Goal: Information Seeking & Learning: Check status

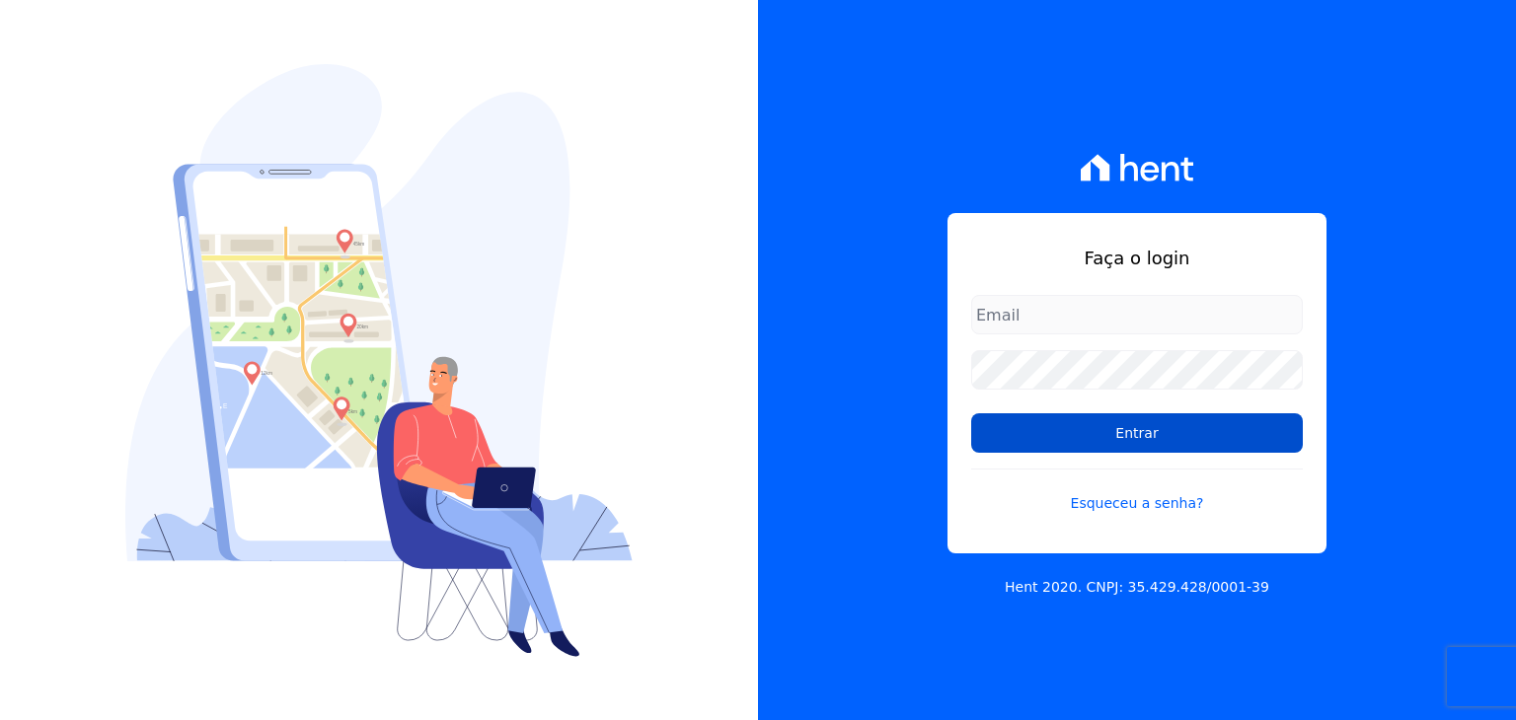
type input "[EMAIL_ADDRESS][DOMAIN_NAME]"
click at [983, 452] on input "Entrar" at bounding box center [1137, 432] width 332 height 39
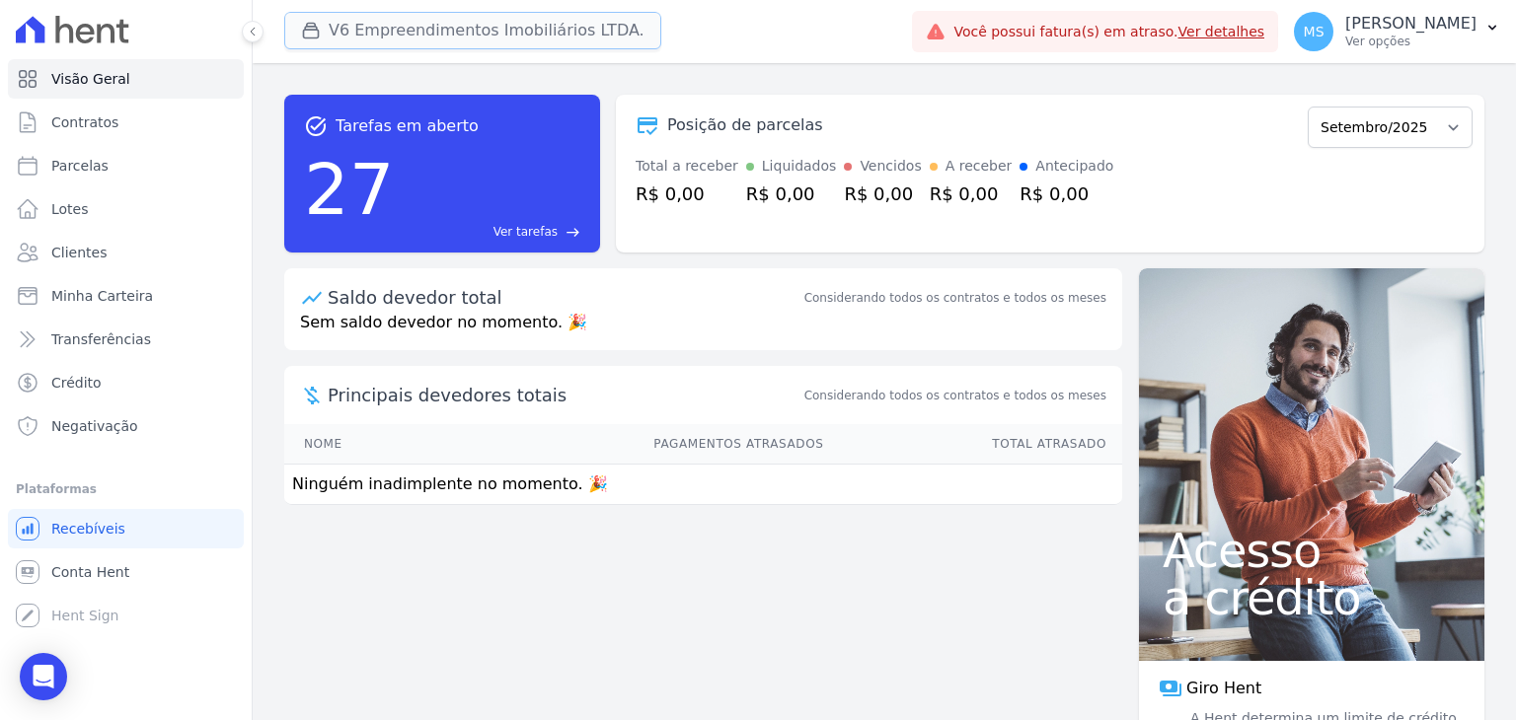
click at [375, 17] on button "V6 Empreendimentos Imobiliários LTDA." at bounding box center [472, 30] width 377 height 37
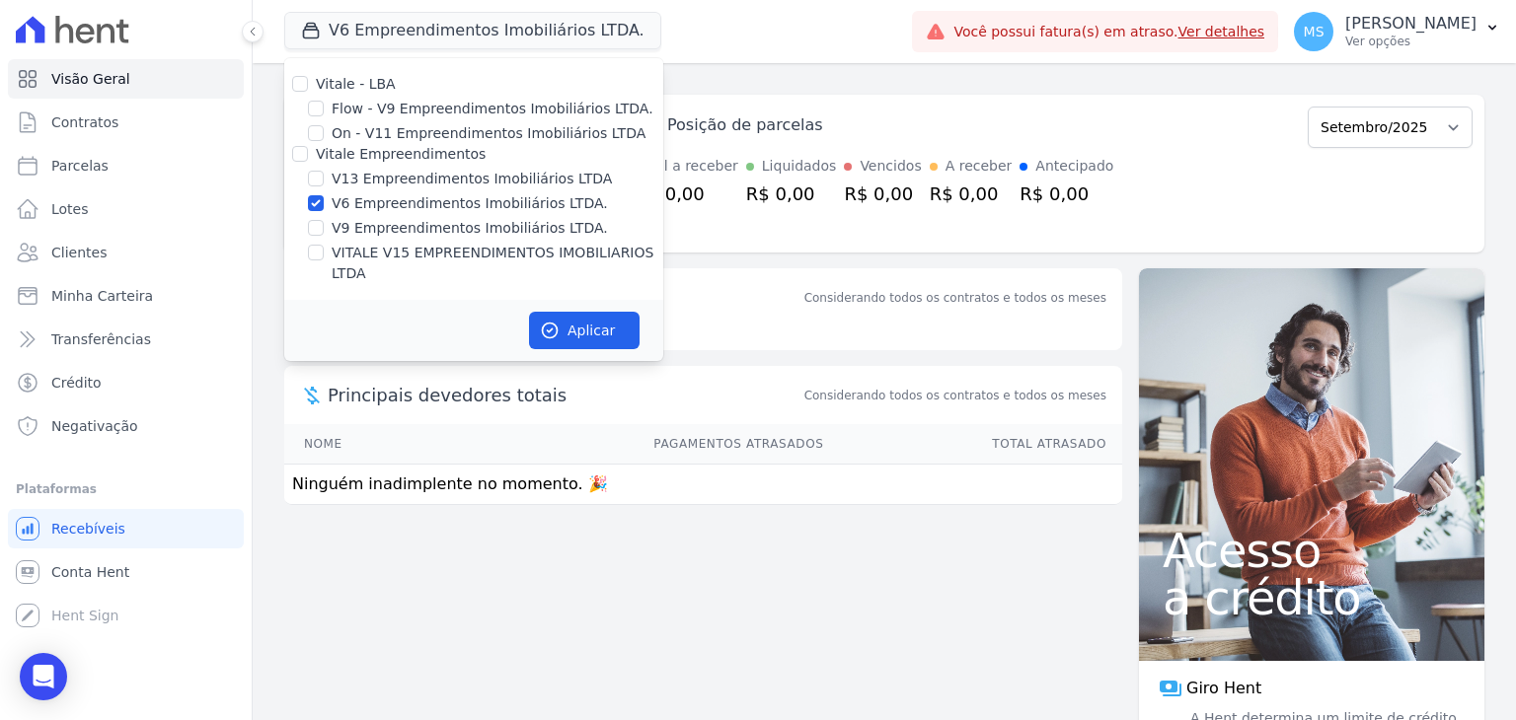
click at [307, 195] on div "V6 Empreendimentos Imobiliários LTDA." at bounding box center [473, 203] width 379 height 21
click at [316, 209] on input "V6 Empreendimentos Imobiliários LTDA." at bounding box center [316, 203] width 16 height 16
checkbox input "false"
click at [318, 257] on input "VITALE V15 EMPREENDIMENTOS IMOBILIARIOS LTDA" at bounding box center [316, 253] width 16 height 16
checkbox input "true"
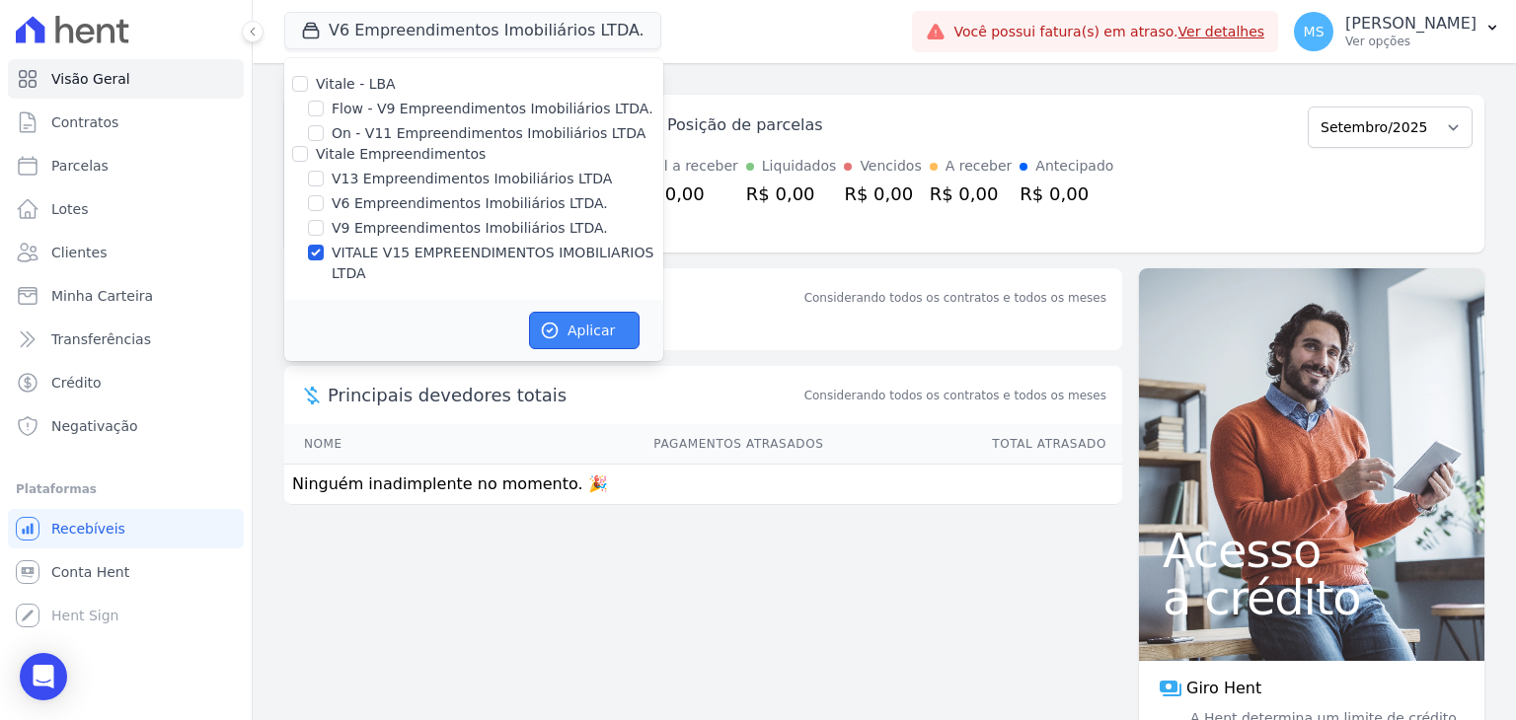
click at [593, 312] on button "Aplicar" at bounding box center [584, 330] width 111 height 37
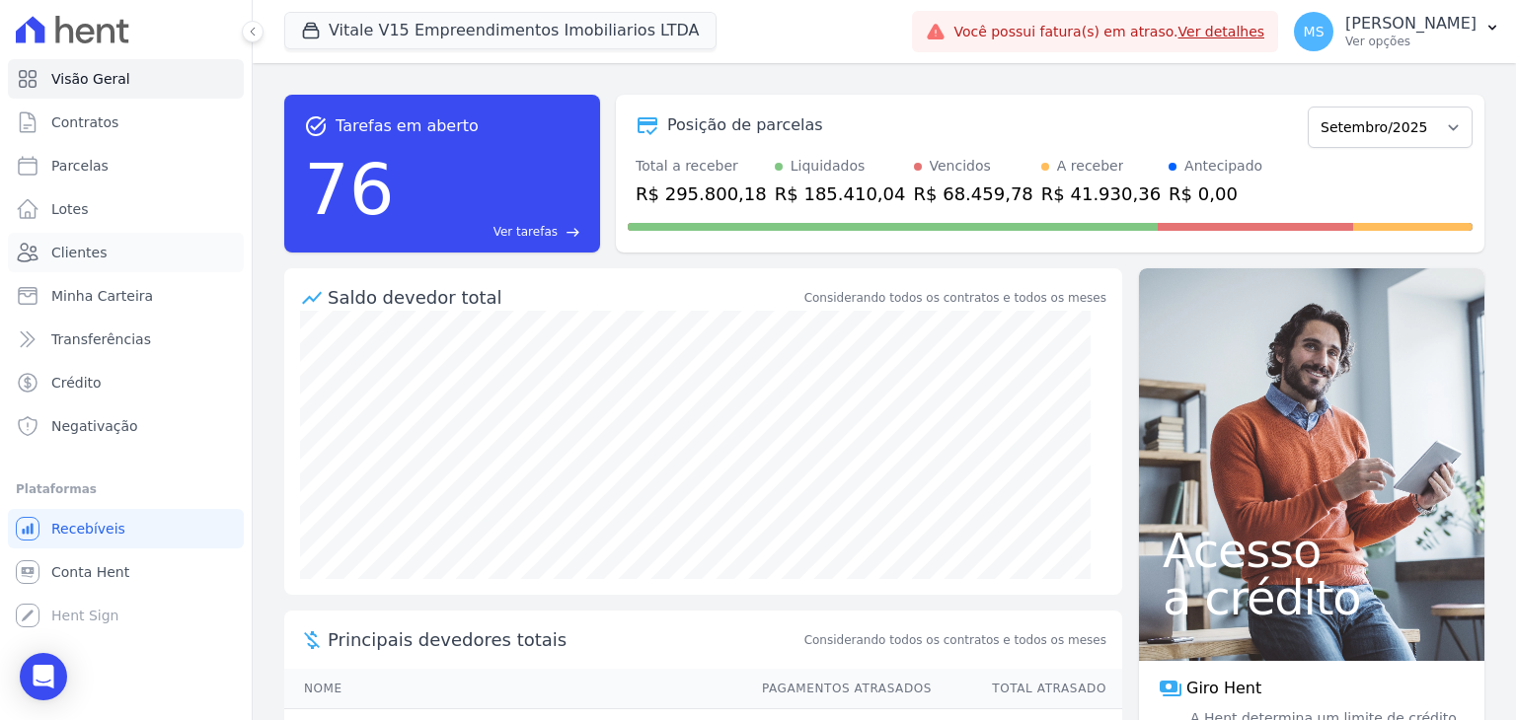
click at [66, 255] on span "Clientes" at bounding box center [78, 253] width 55 height 20
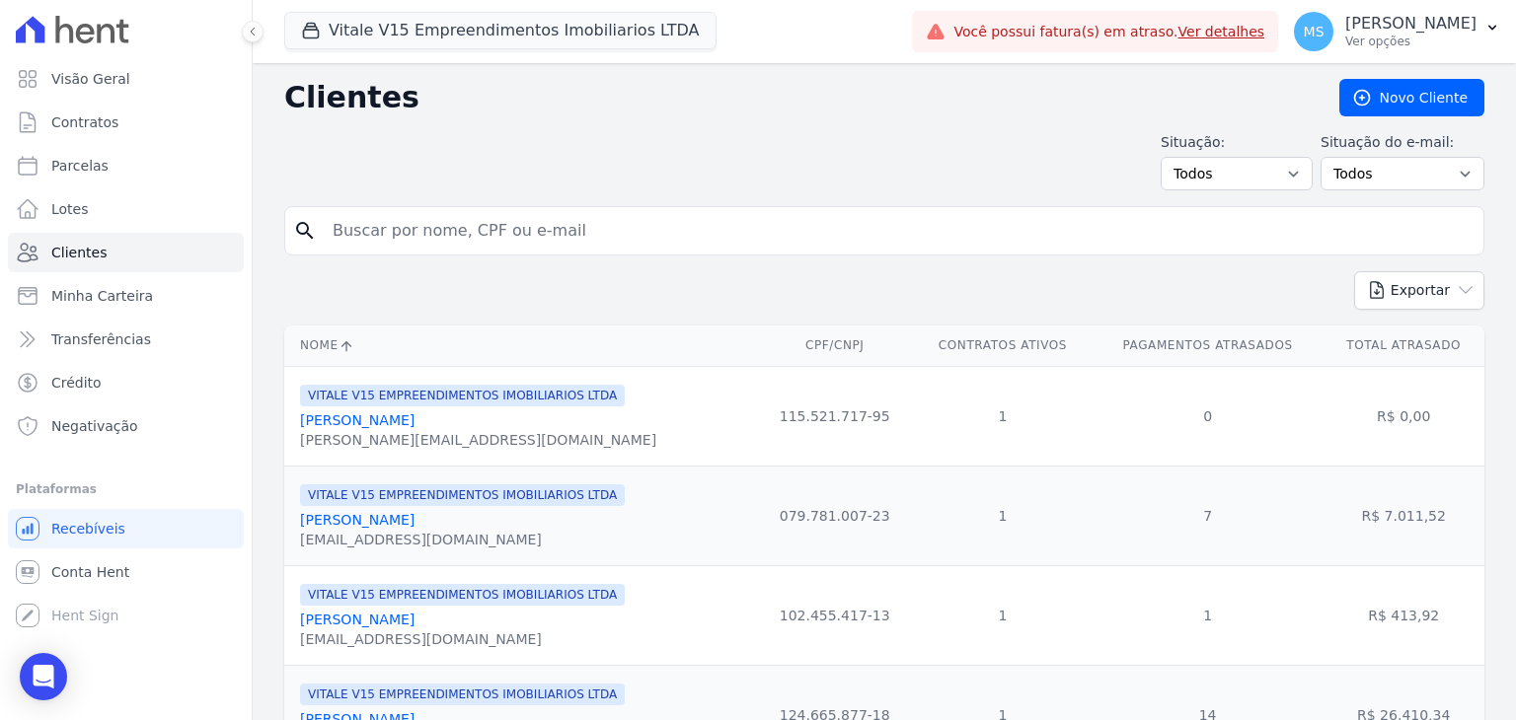
click at [404, 242] on input "search" at bounding box center [898, 230] width 1155 height 39
type input "[PERSON_NAME]"
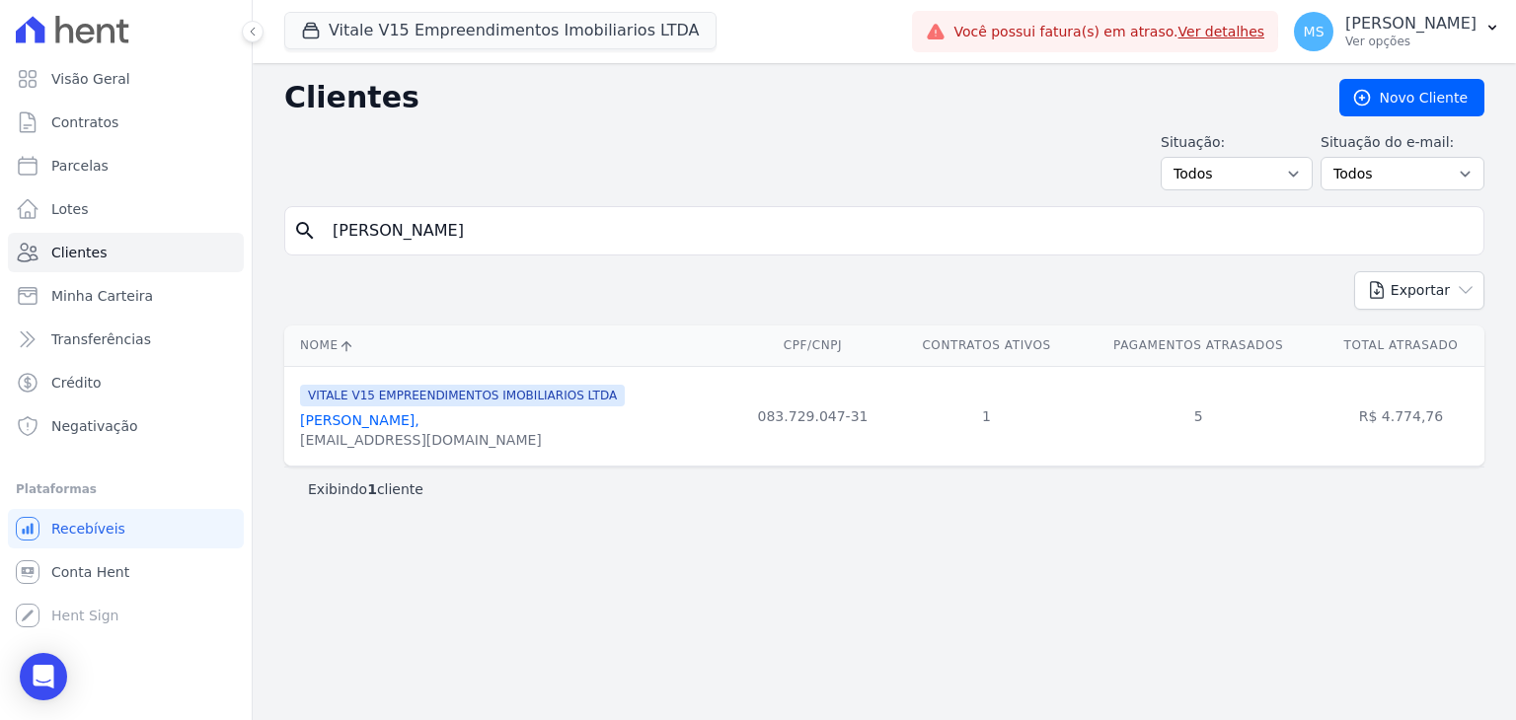
click at [419, 419] on link "[PERSON_NAME]," at bounding box center [359, 420] width 119 height 16
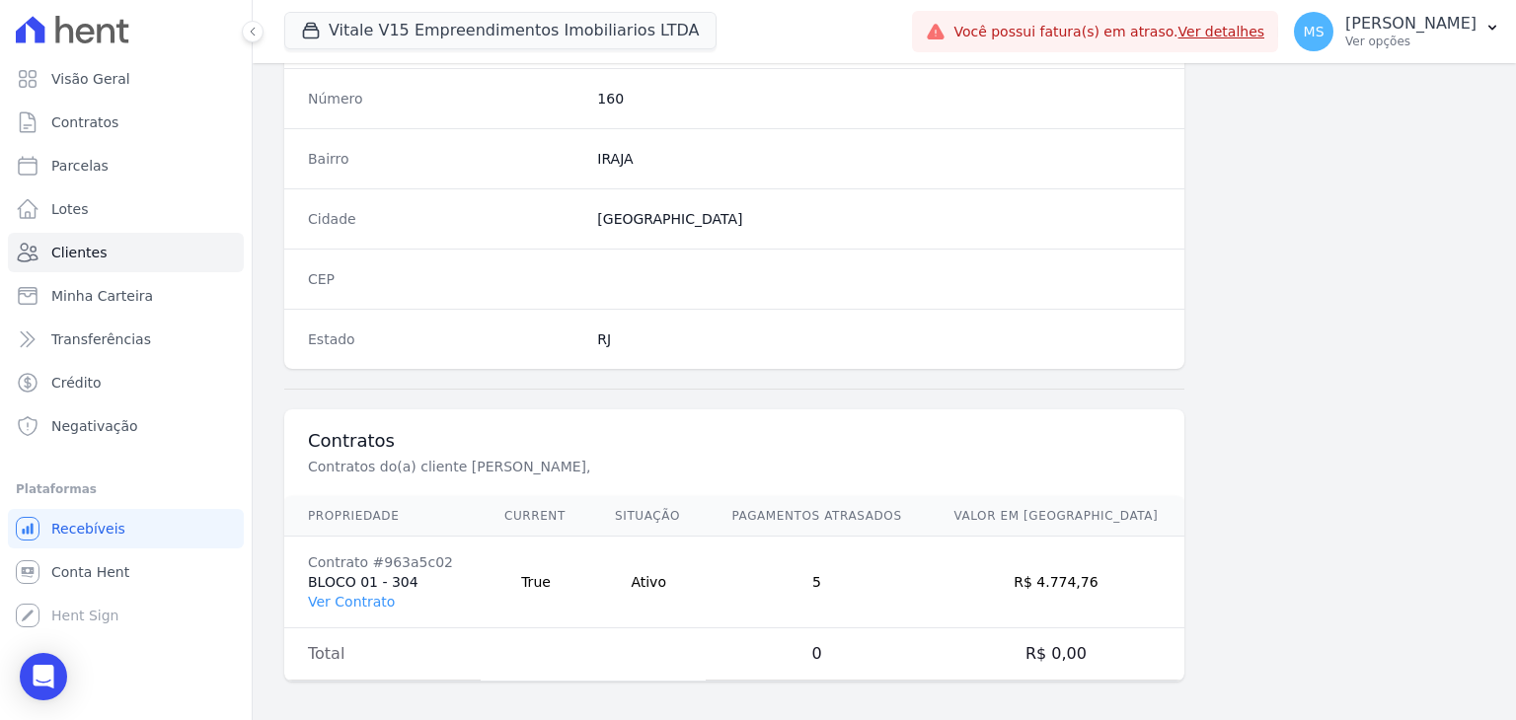
scroll to position [1120, 0]
click at [365, 591] on link "Ver Contrato" at bounding box center [351, 599] width 87 height 16
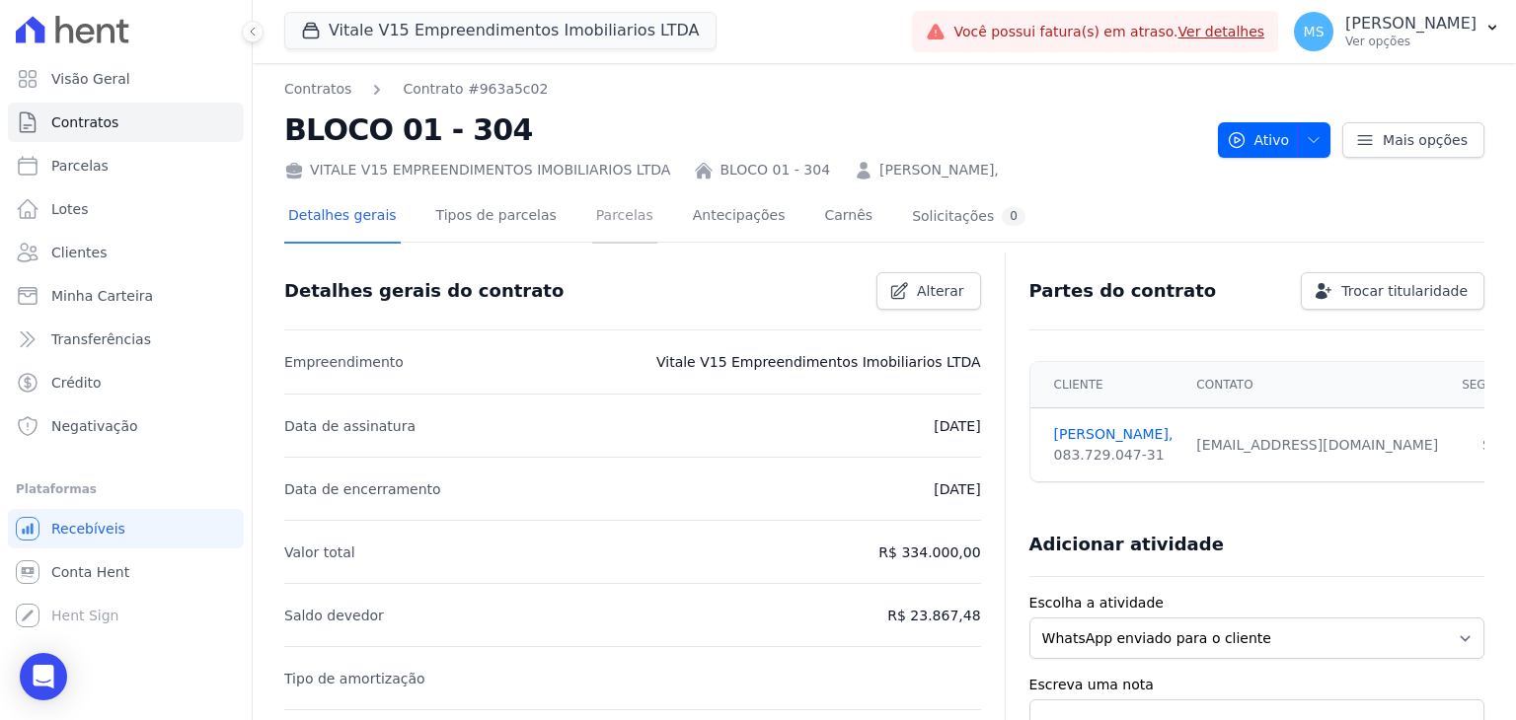
click at [592, 219] on link "Parcelas" at bounding box center [624, 217] width 65 height 52
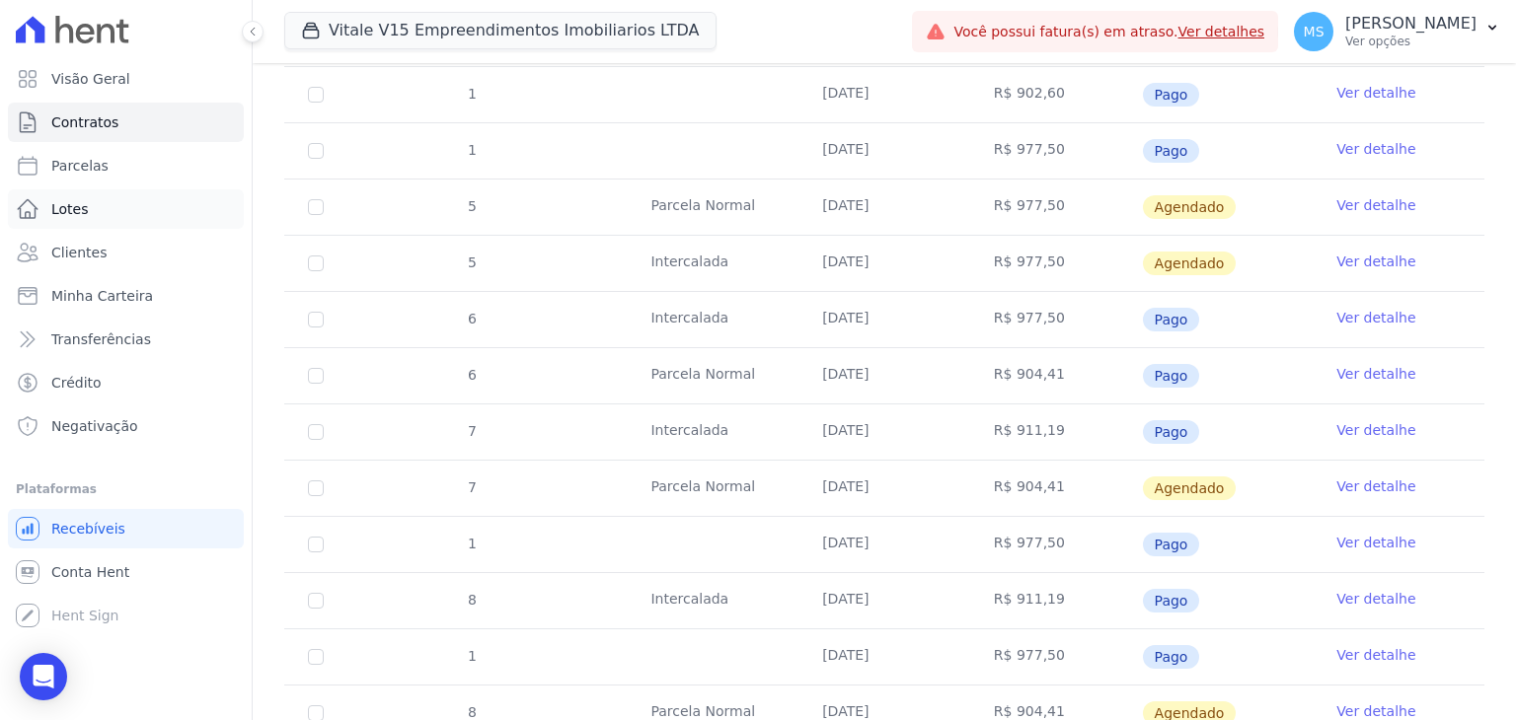
scroll to position [592, 0]
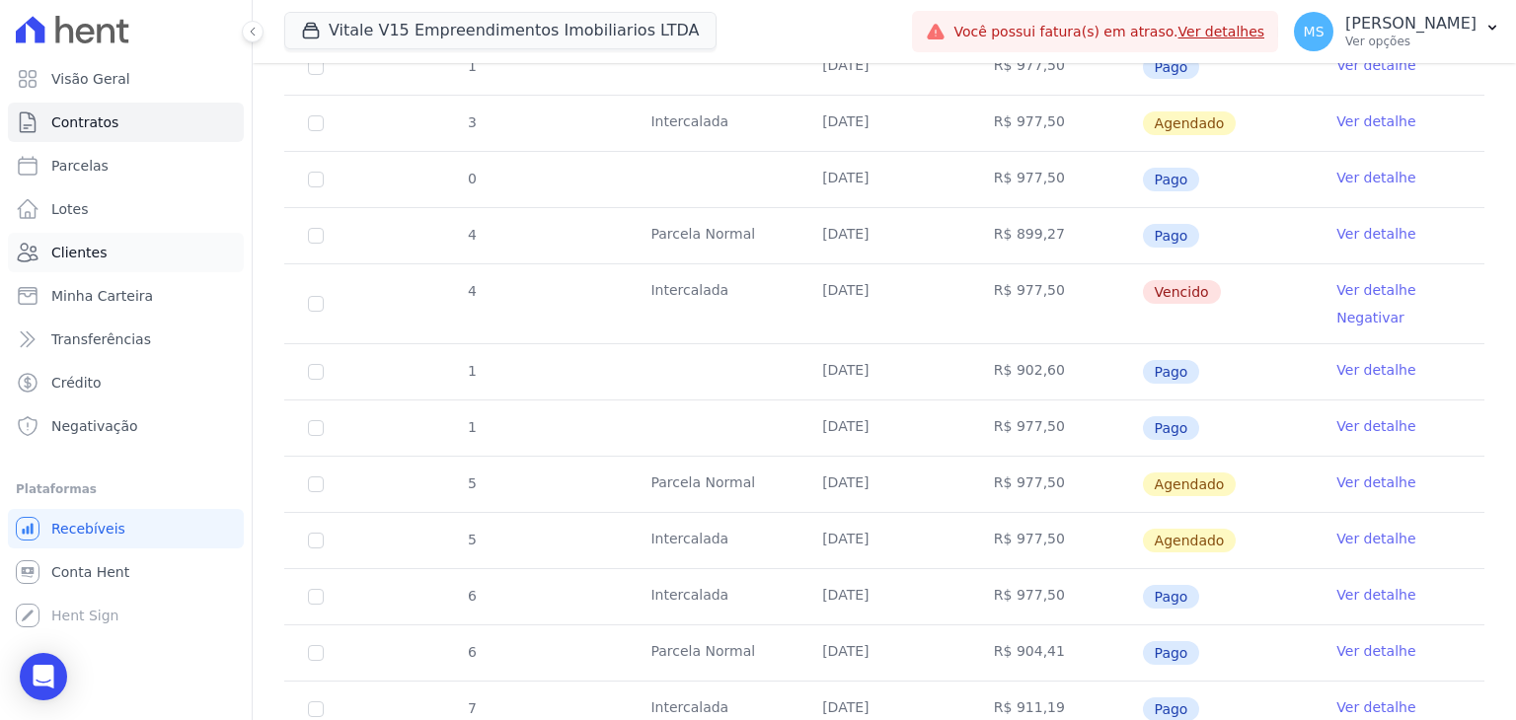
click at [103, 258] on link "Clientes" at bounding box center [126, 252] width 236 height 39
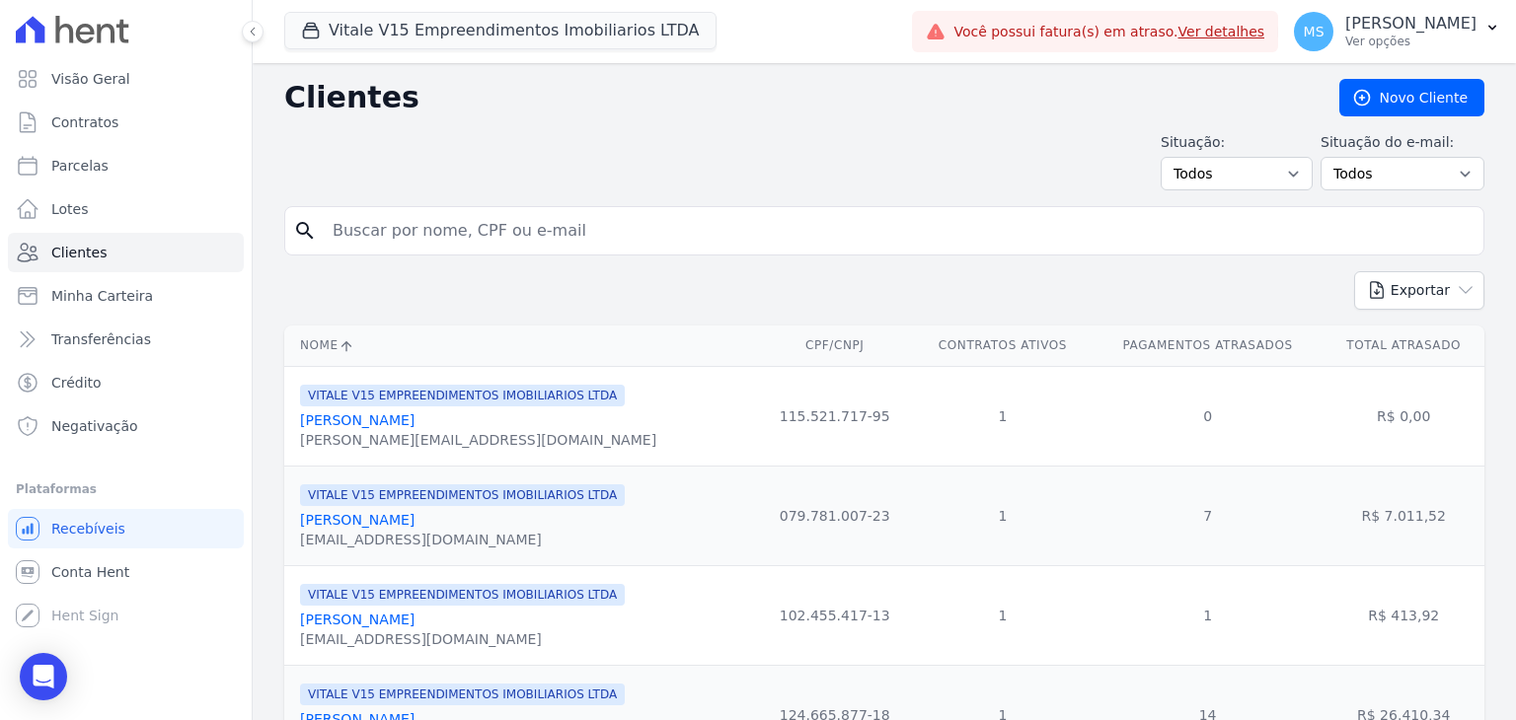
click at [434, 228] on input "search" at bounding box center [898, 230] width 1155 height 39
type input "[PERSON_NAME]"
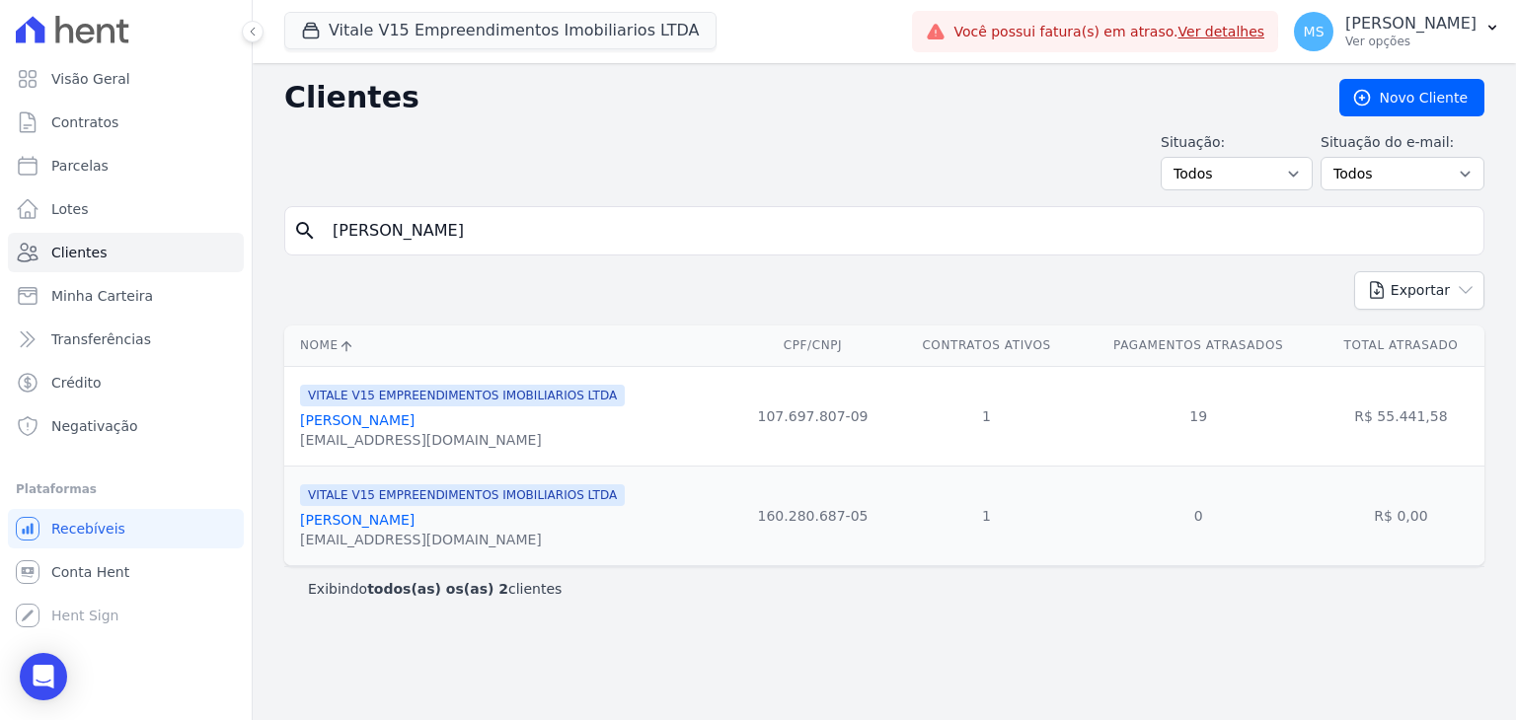
click at [371, 412] on link "[PERSON_NAME]" at bounding box center [357, 420] width 114 height 16
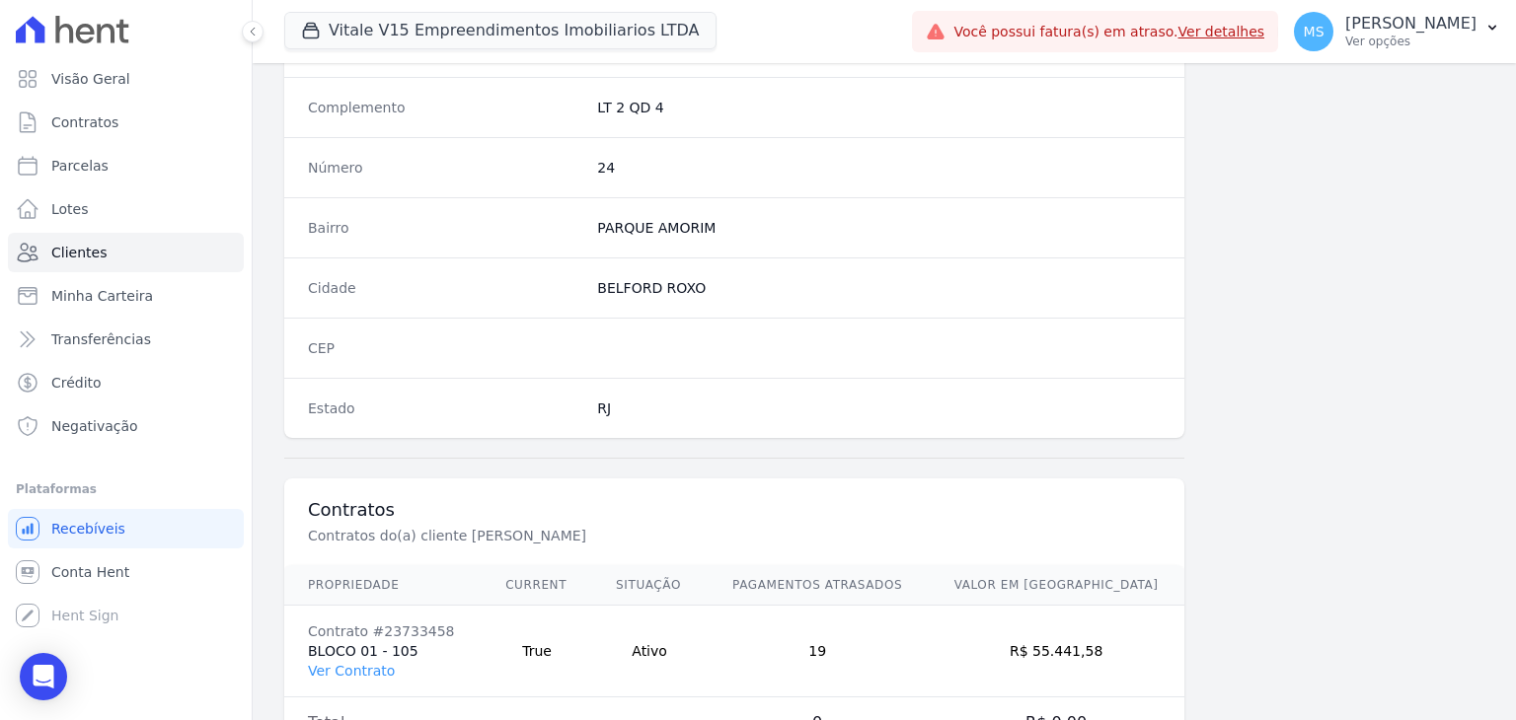
scroll to position [1120, 0]
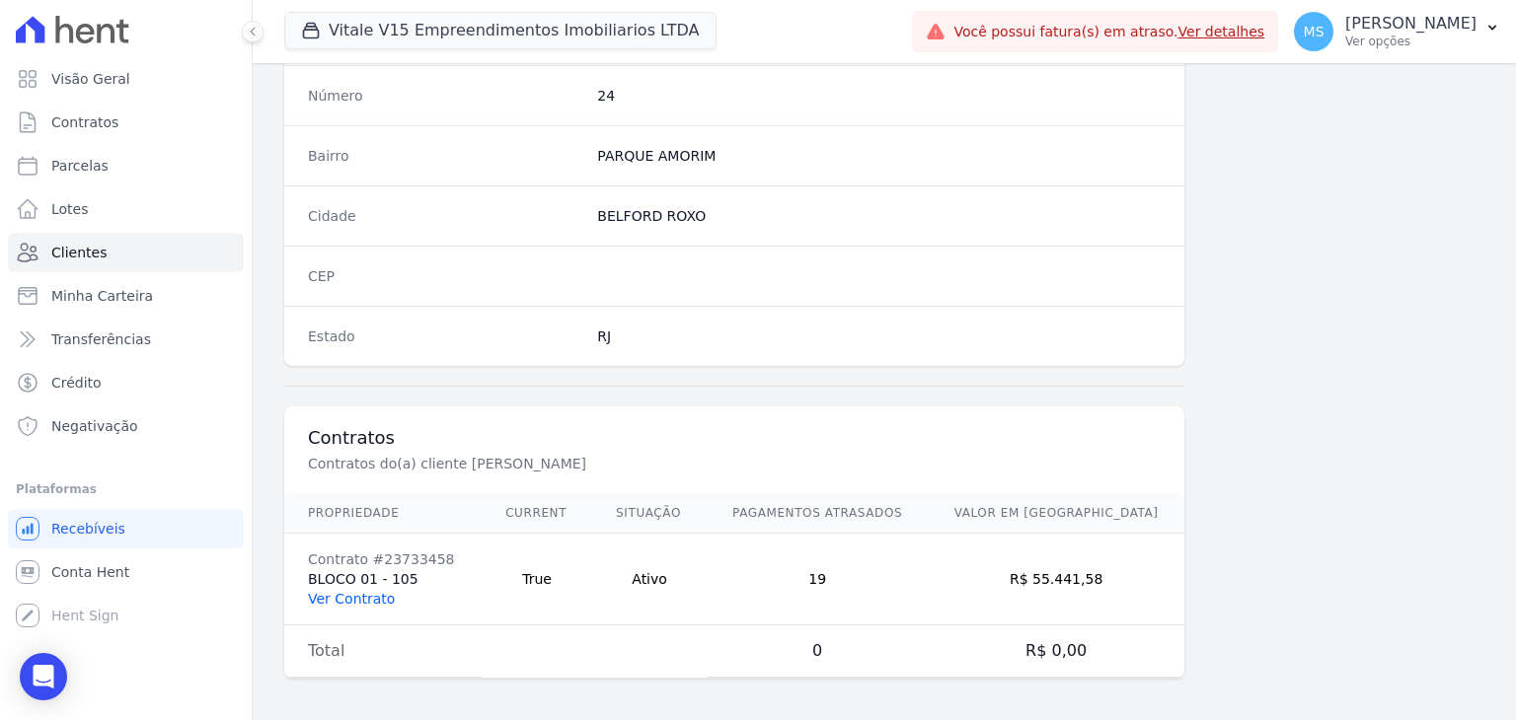
click at [375, 591] on link "Ver Contrato" at bounding box center [351, 599] width 87 height 16
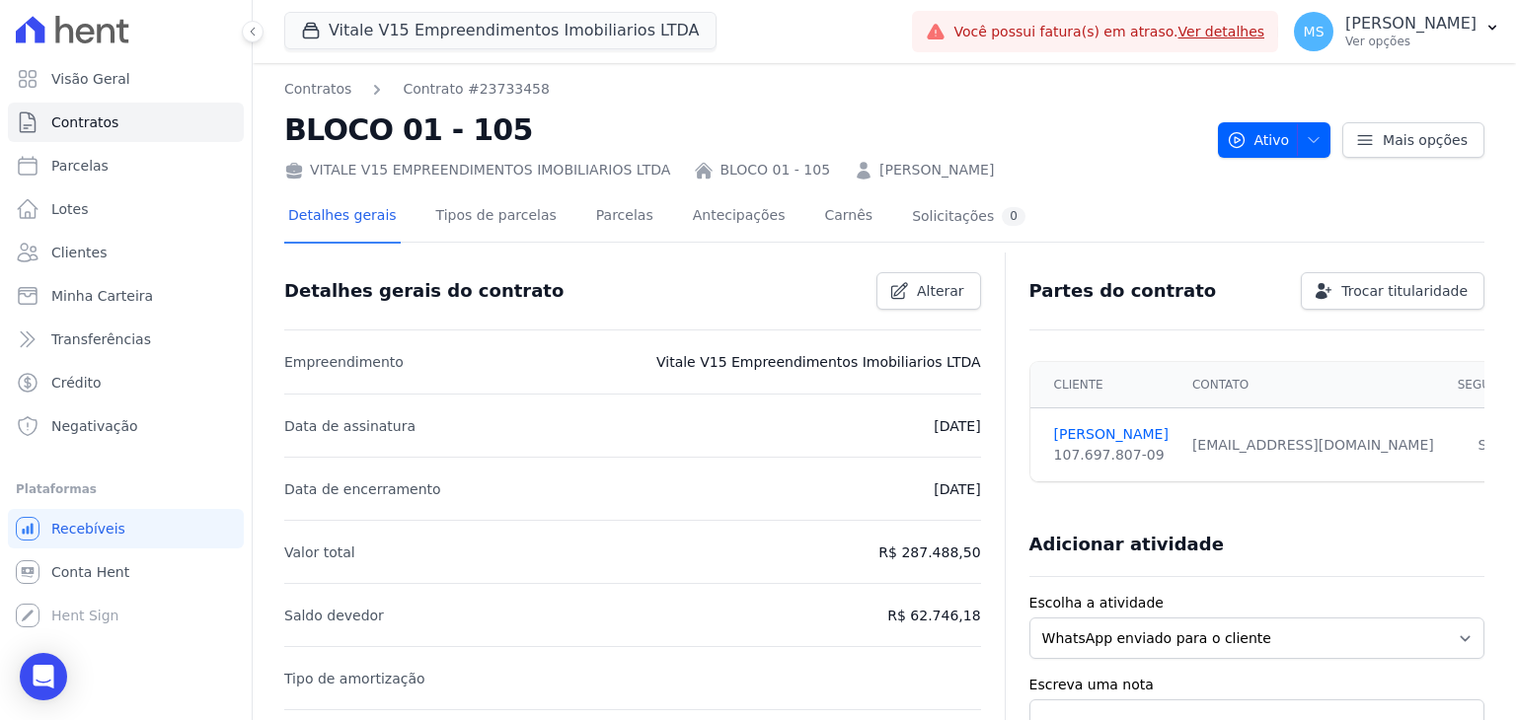
click at [557, 240] on div "Detalhes gerais Tipos de parcelas [GEOGRAPHIC_DATA] Antecipações Carnês Solicit…" at bounding box center [656, 217] width 745 height 52
click at [563, 233] on div "Detalhes gerais Tipos de parcelas [GEOGRAPHIC_DATA] Antecipações Carnês Solicit…" at bounding box center [656, 217] width 745 height 52
click at [592, 234] on link "Parcelas" at bounding box center [624, 217] width 65 height 52
click at [592, 226] on link "Parcelas" at bounding box center [624, 217] width 65 height 52
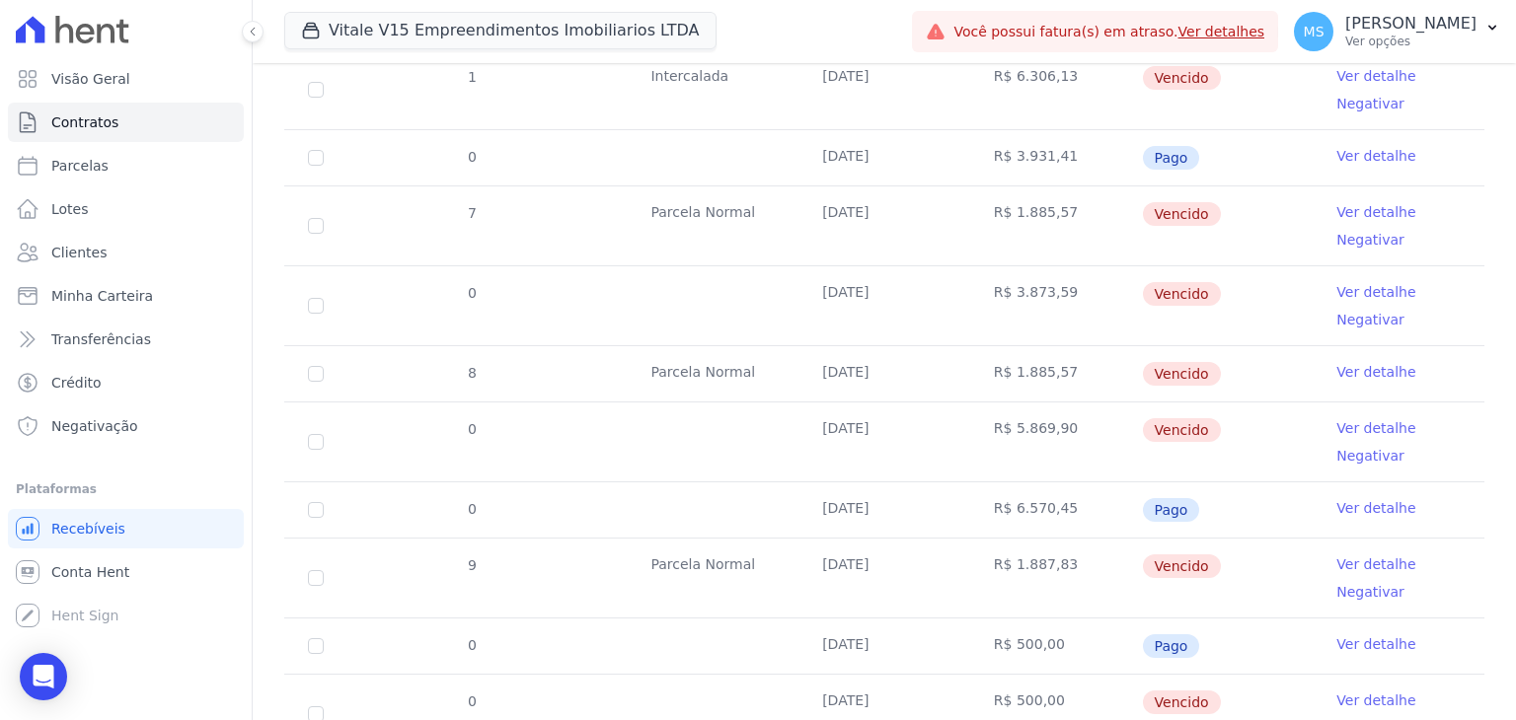
scroll to position [623, 0]
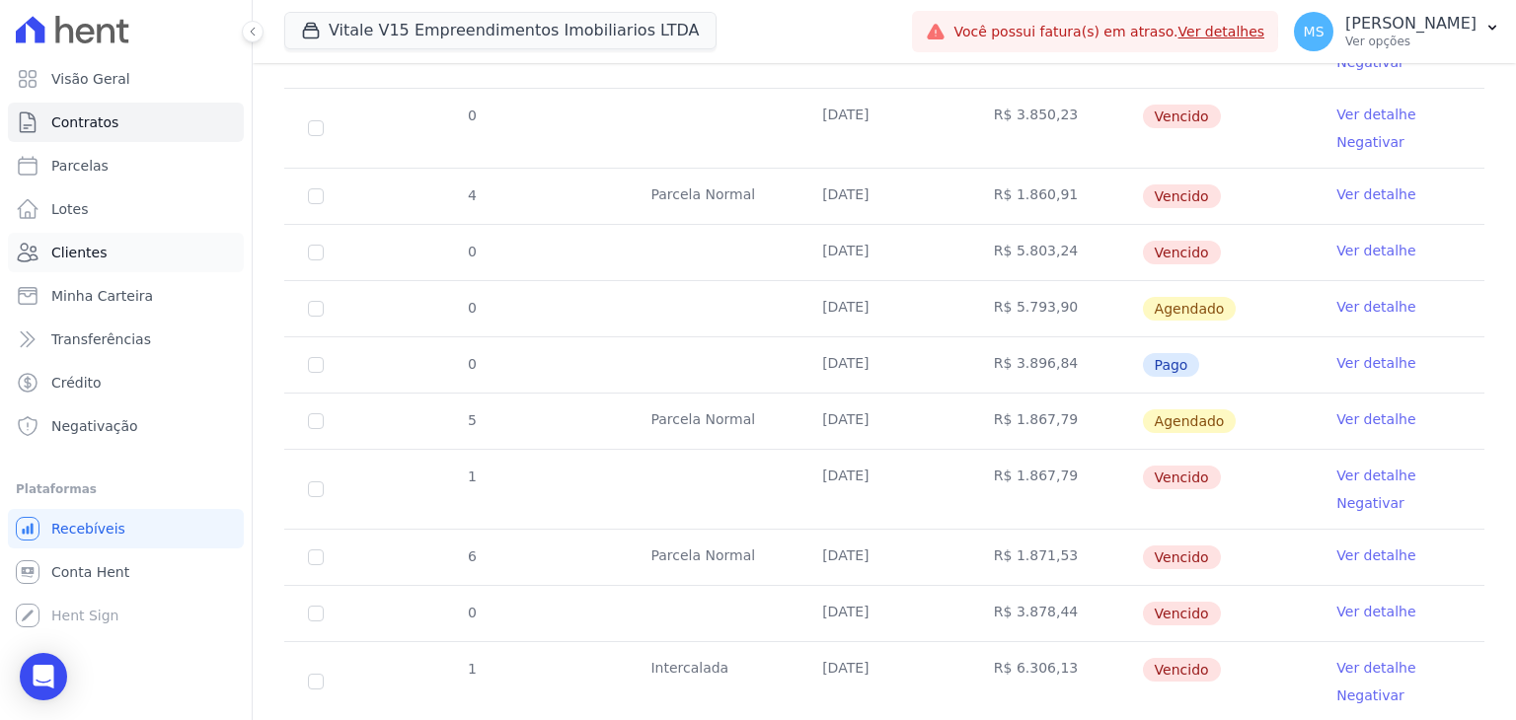
click at [60, 258] on span "Clientes" at bounding box center [78, 253] width 55 height 20
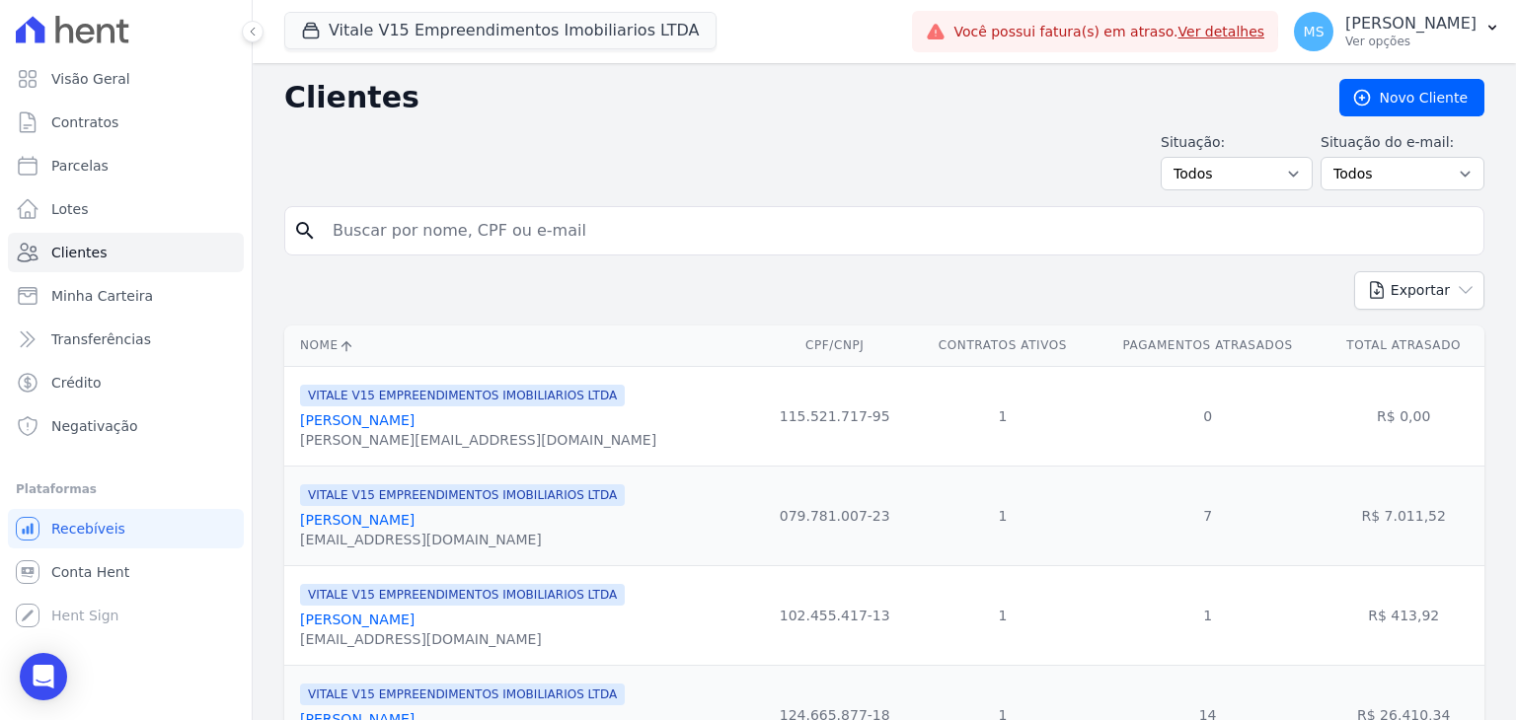
click at [430, 237] on input "search" at bounding box center [898, 230] width 1155 height 39
type input "[PERSON_NAME]"
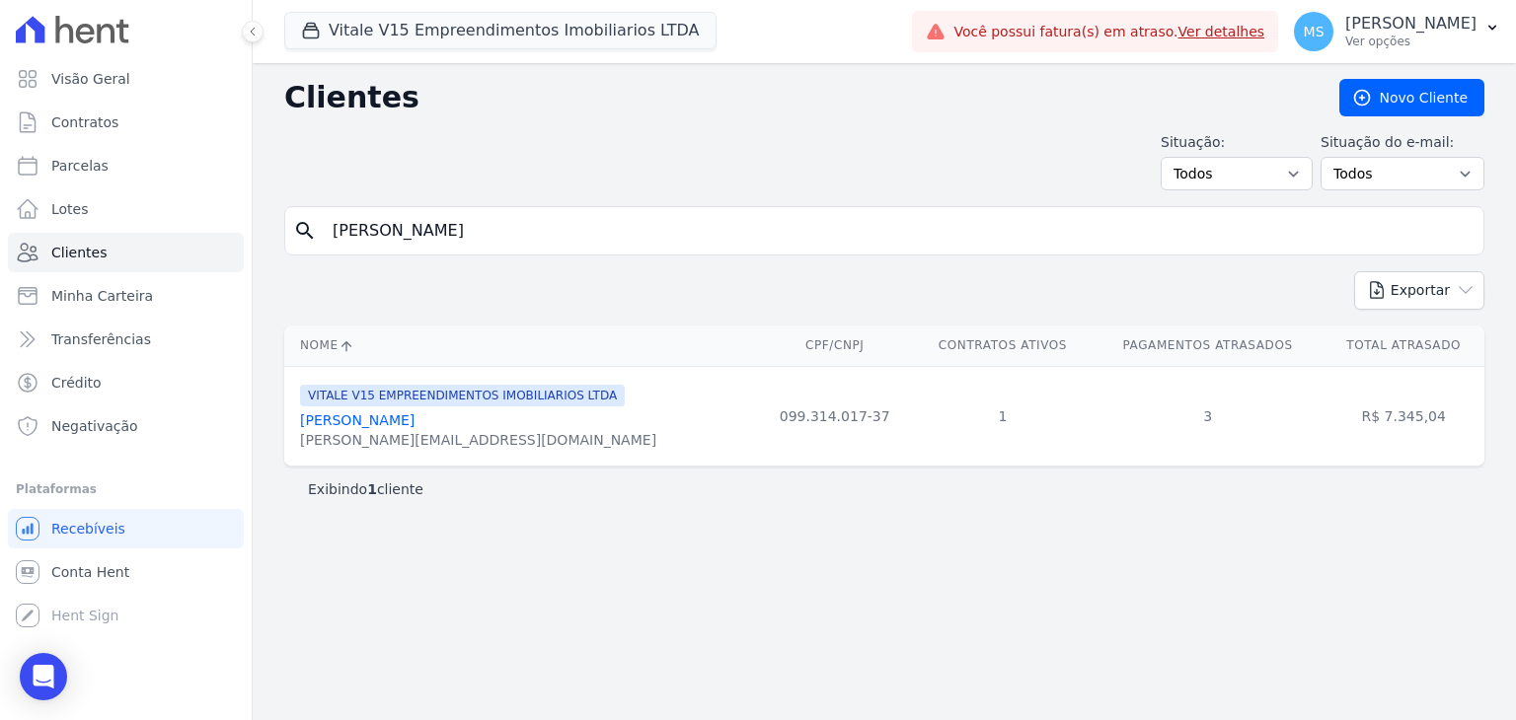
click at [414, 423] on link "[PERSON_NAME]" at bounding box center [357, 420] width 114 height 16
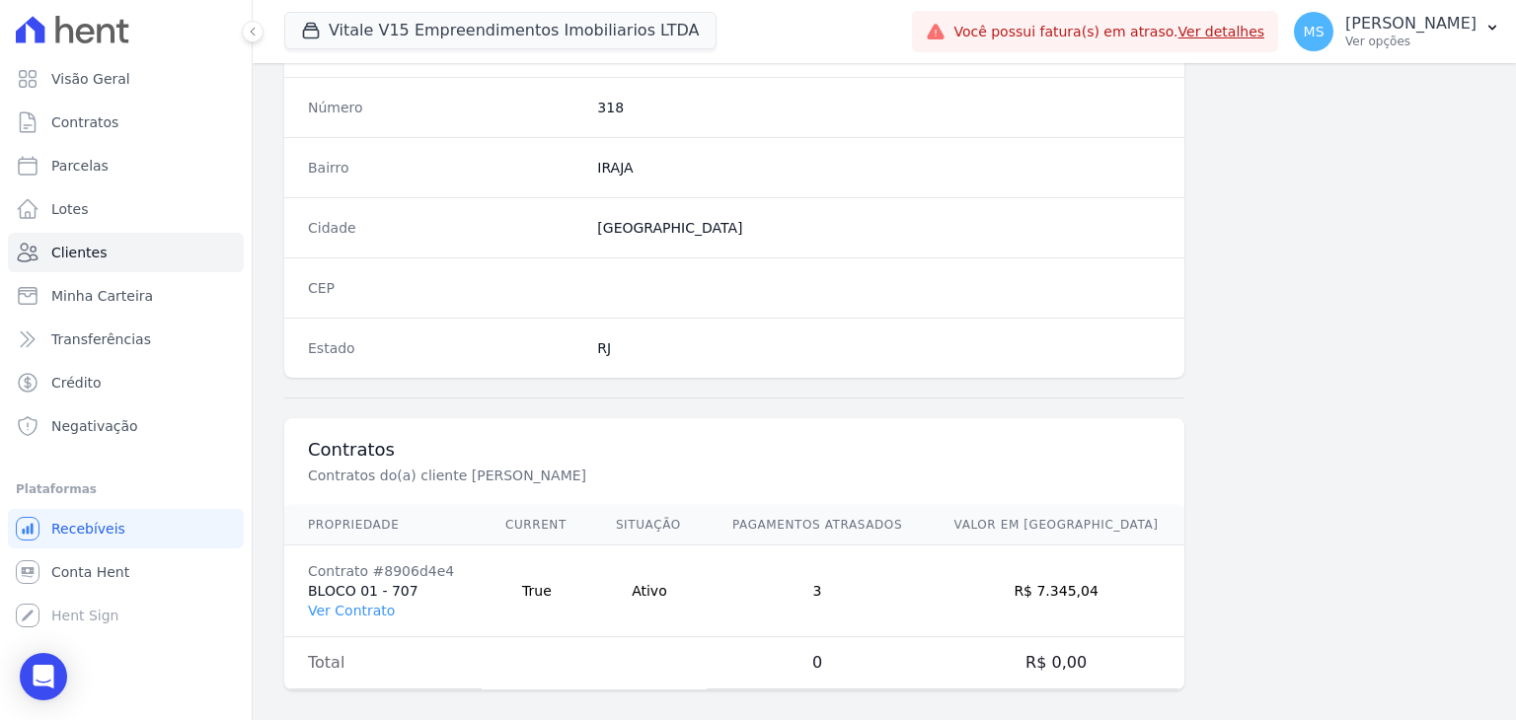
scroll to position [1120, 0]
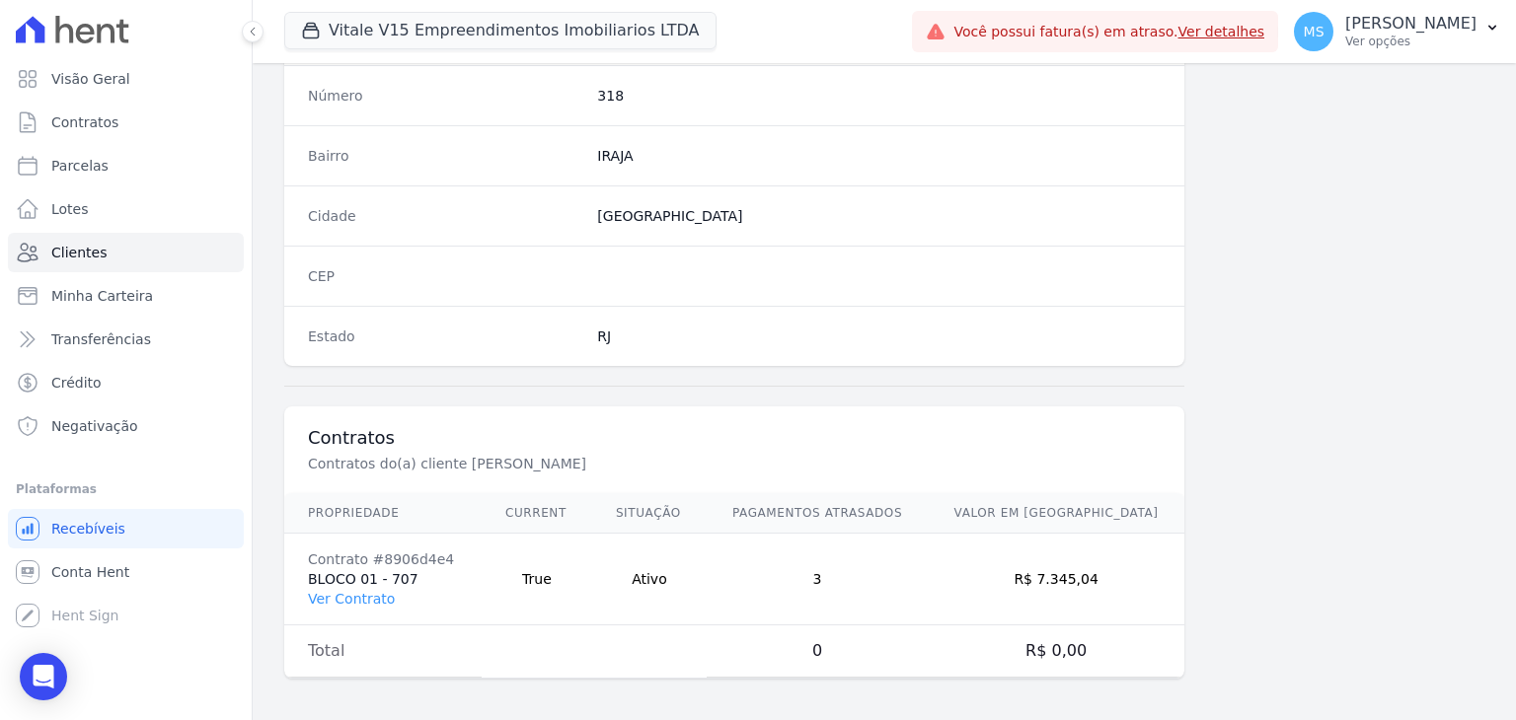
click at [375, 580] on td "Contrato #8906d4e4 BLOCO 01 - 707 Ver Contrato" at bounding box center [382, 580] width 197 height 92
click at [379, 591] on link "Ver Contrato" at bounding box center [351, 599] width 87 height 16
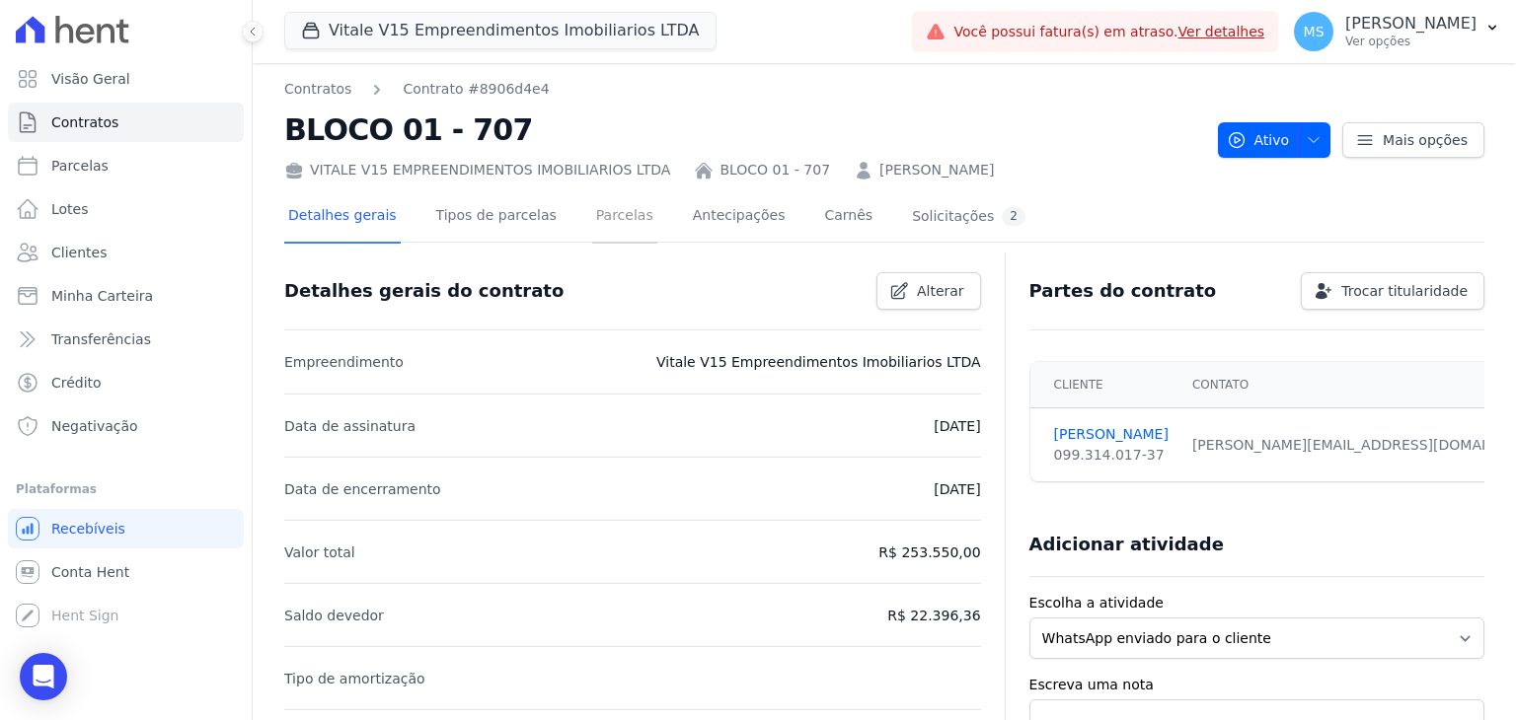
click at [593, 218] on link "Parcelas" at bounding box center [624, 217] width 65 height 52
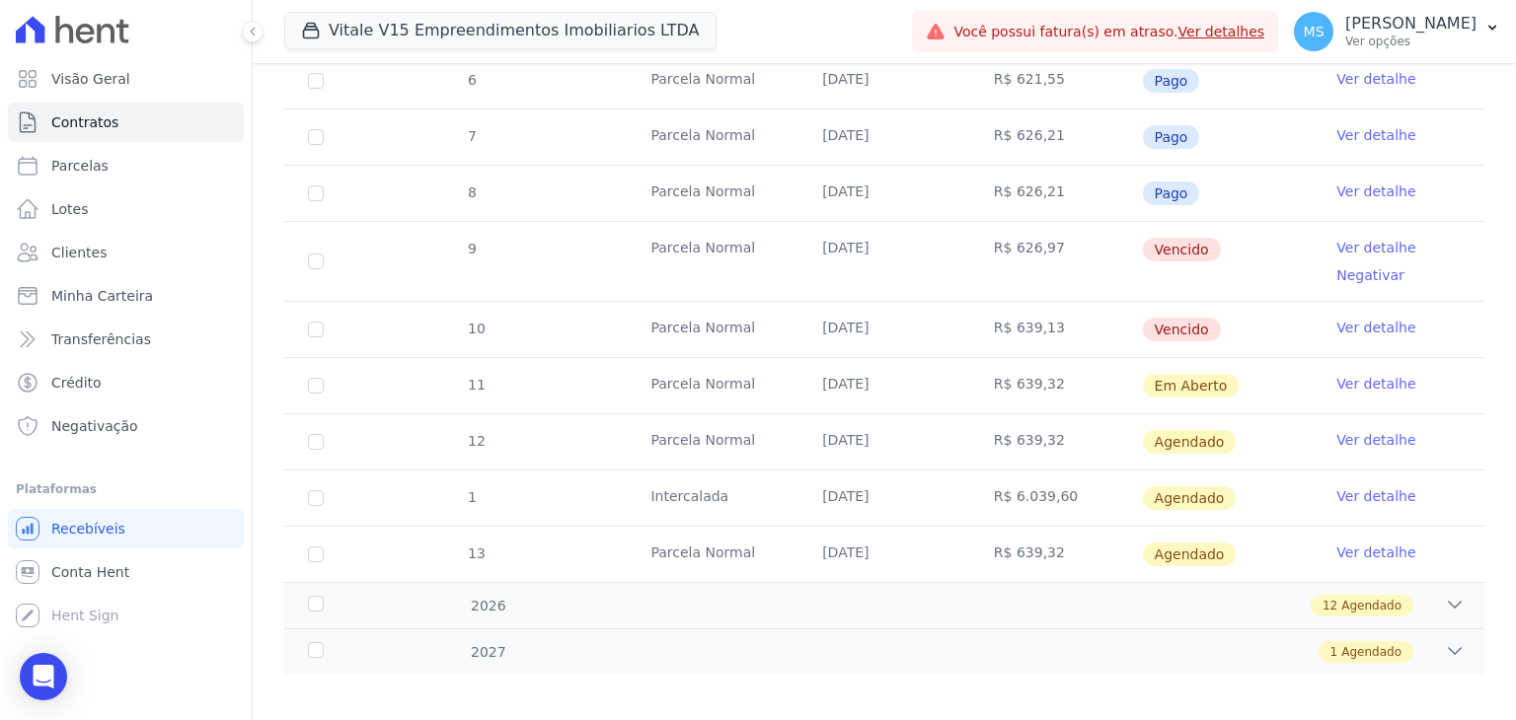
scroll to position [592, 0]
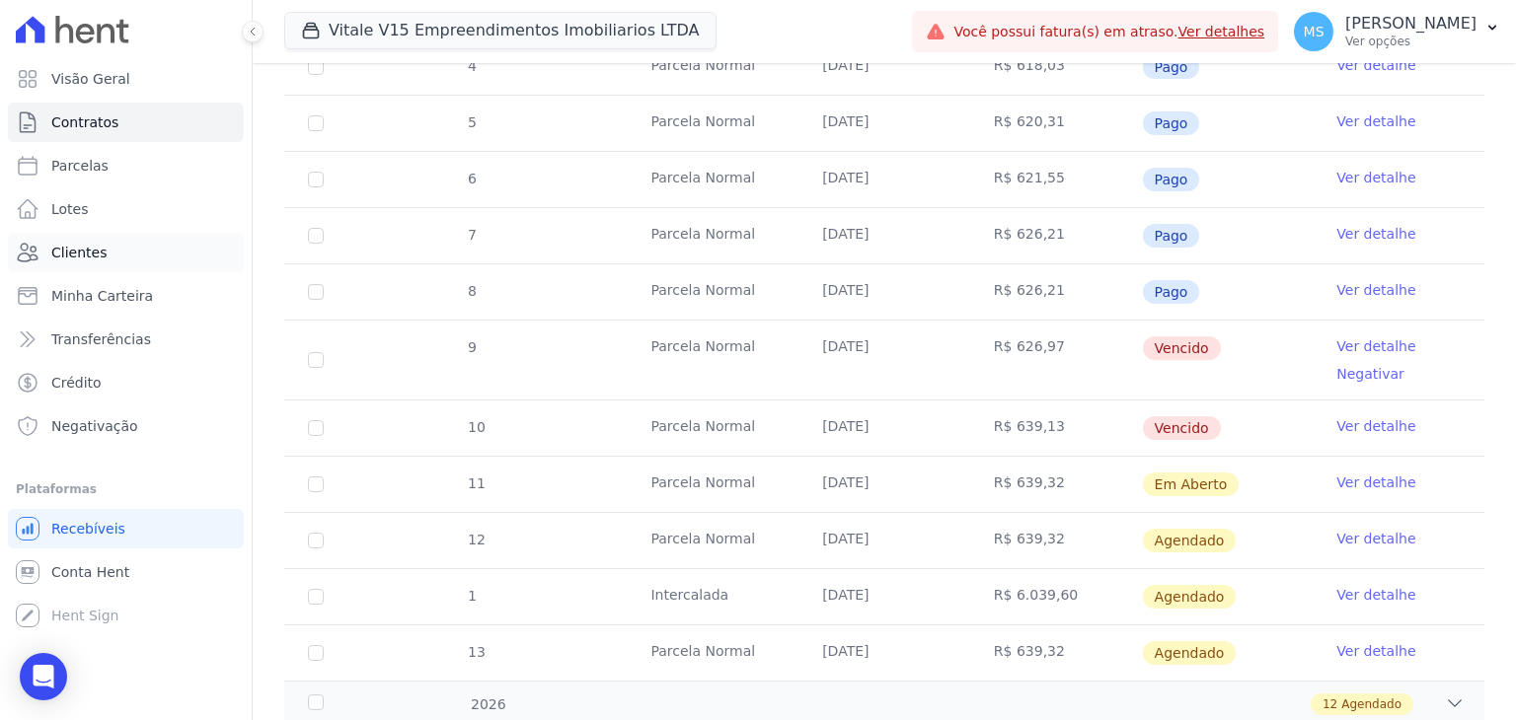
click at [71, 261] on span "Clientes" at bounding box center [78, 253] width 55 height 20
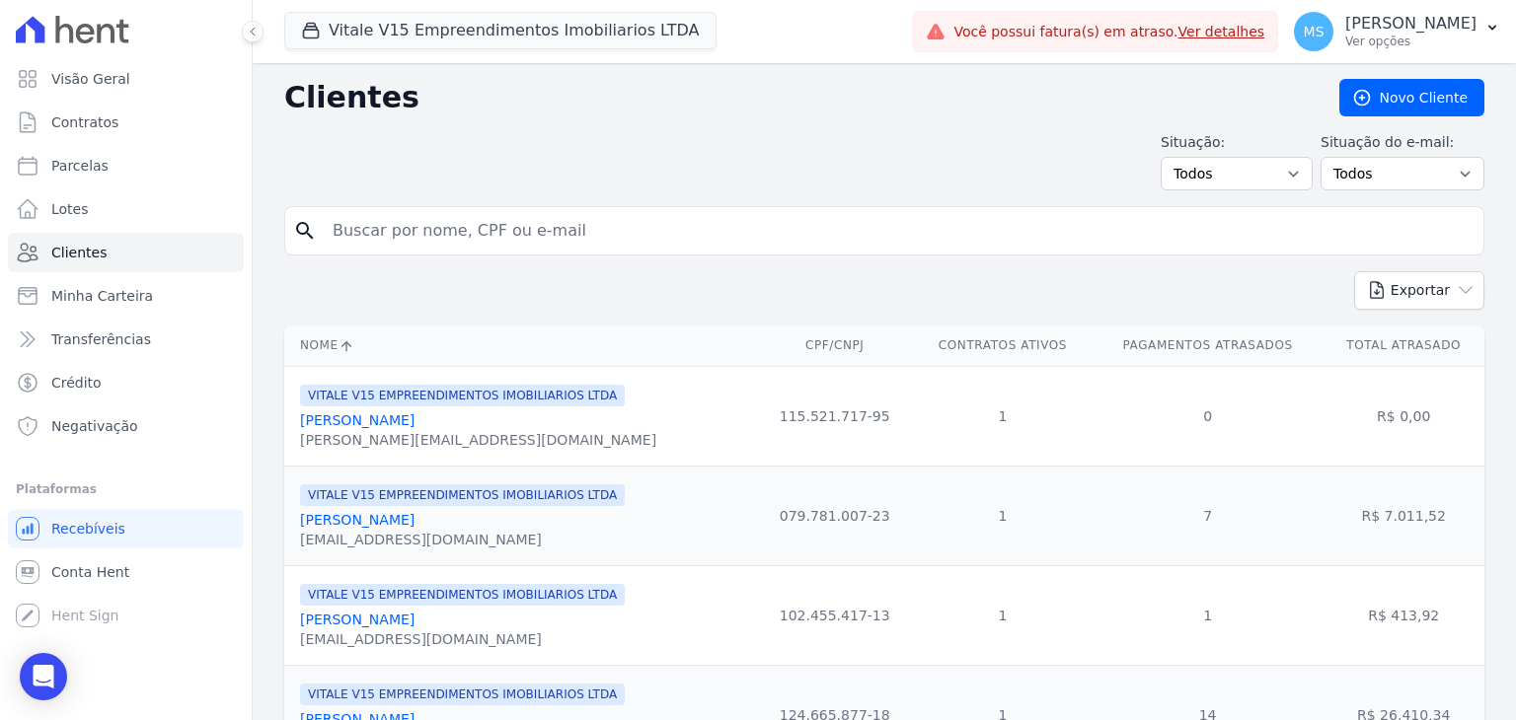
click at [430, 220] on input "search" at bounding box center [898, 230] width 1155 height 39
type input "valeria"
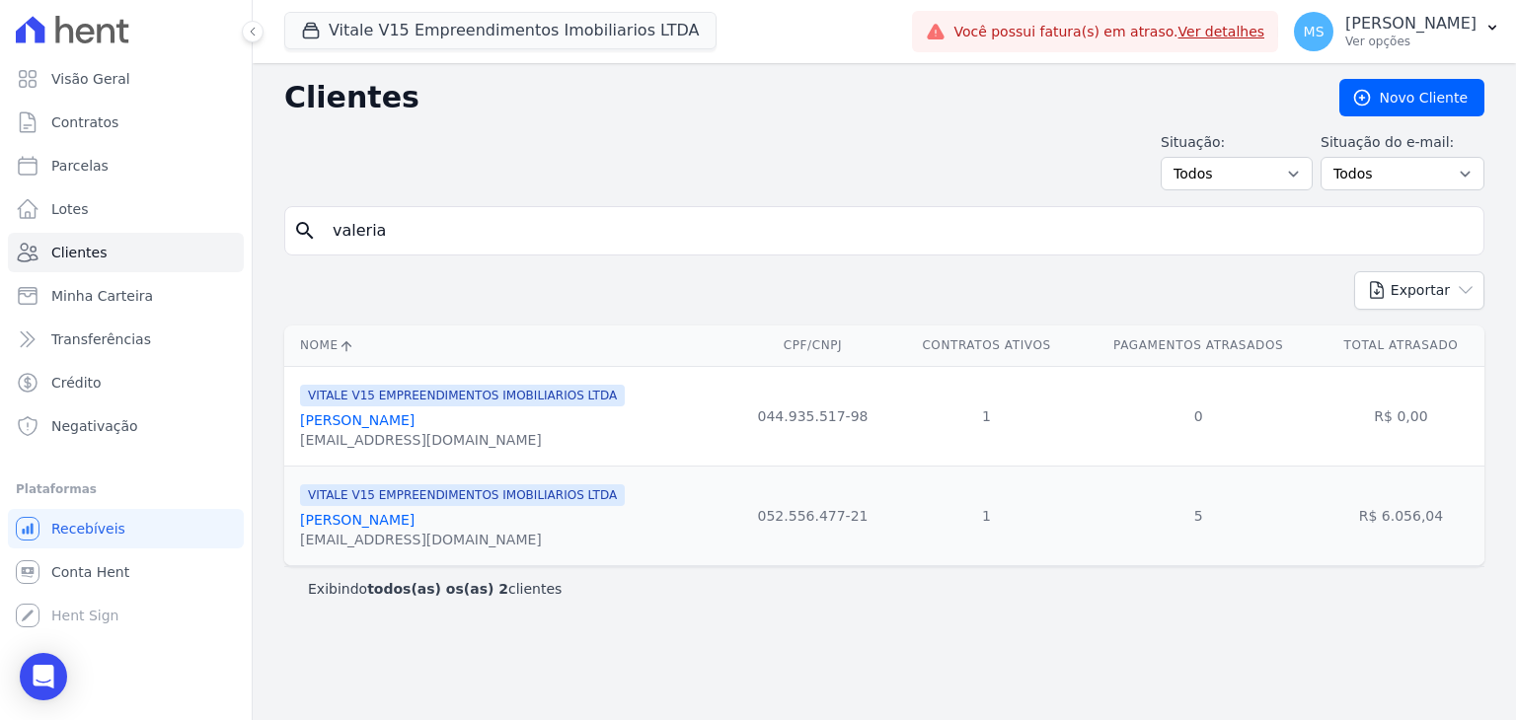
click at [402, 516] on link "[PERSON_NAME]" at bounding box center [357, 520] width 114 height 16
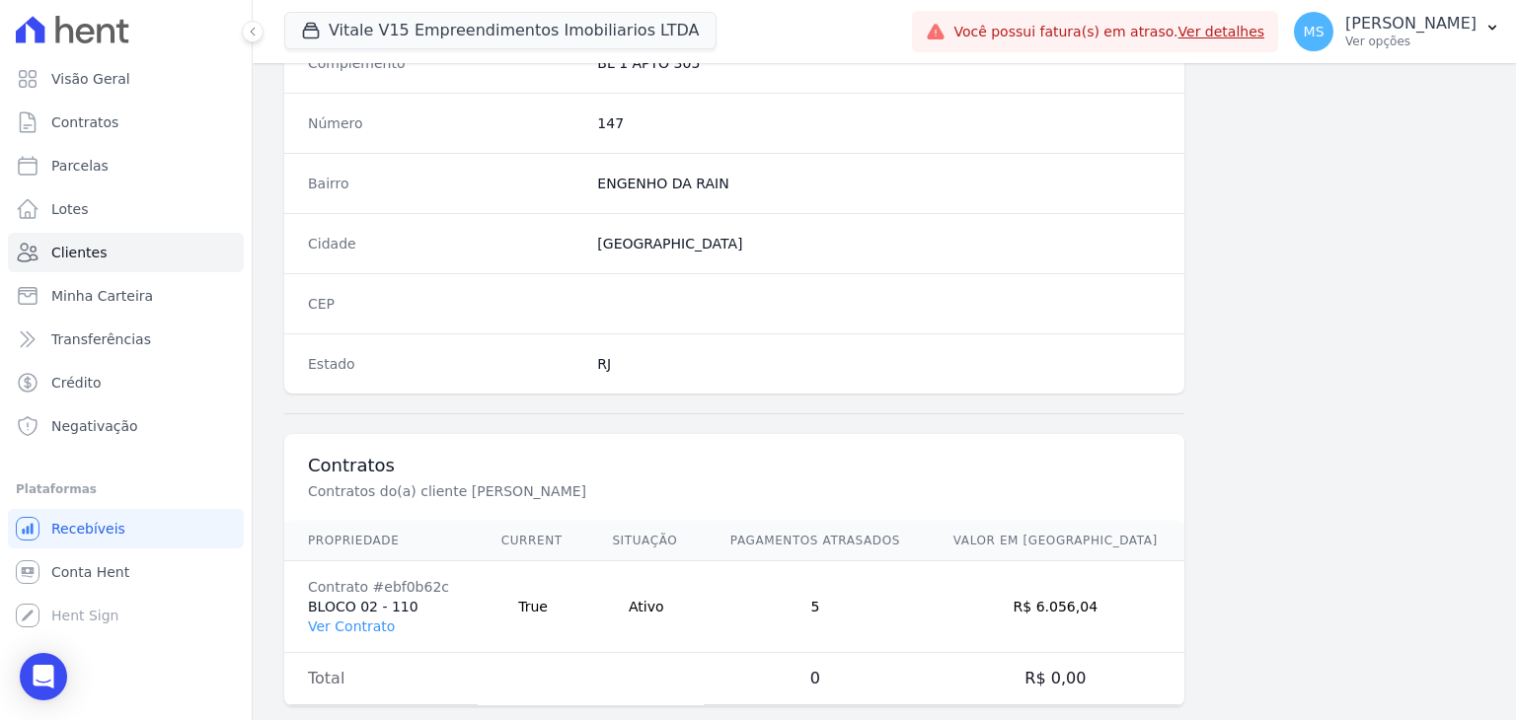
scroll to position [1120, 0]
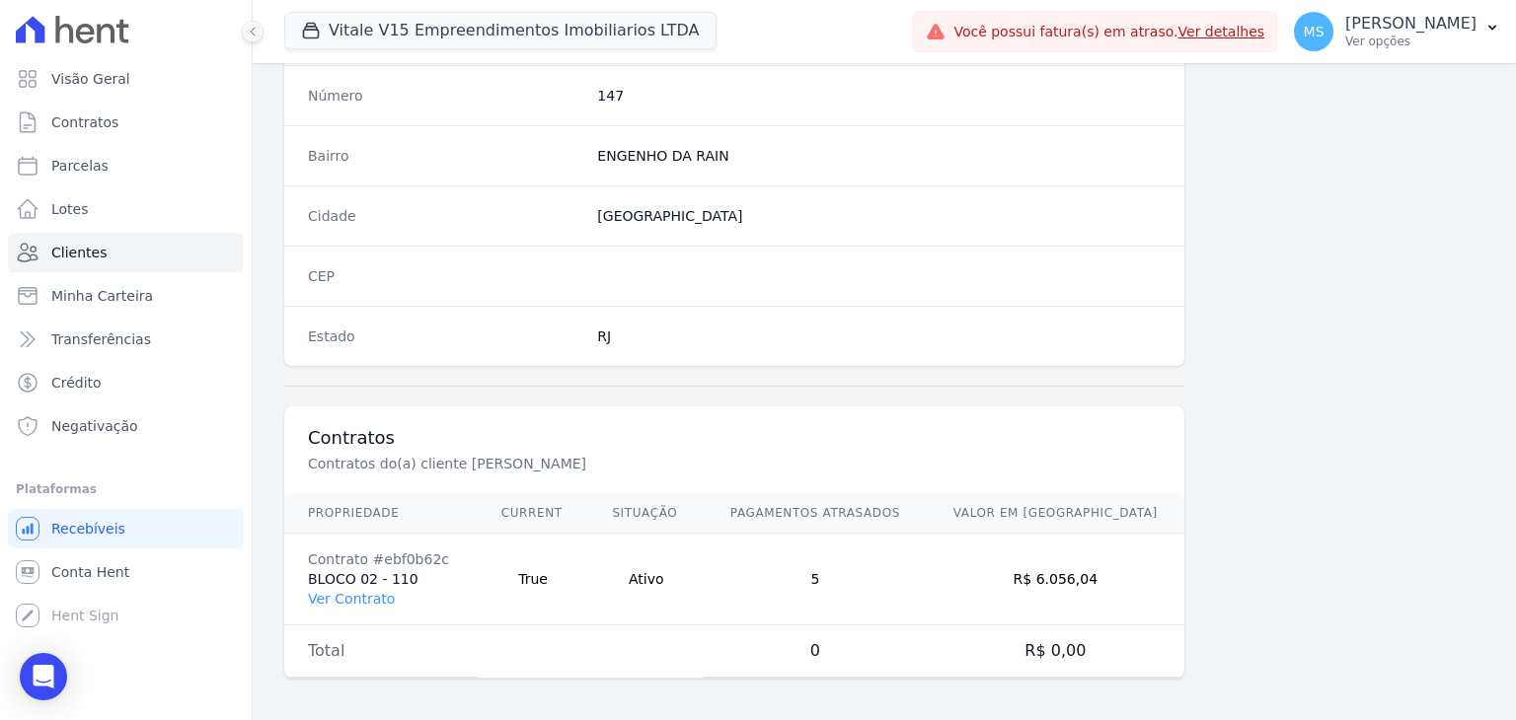
click at [317, 603] on td "Contrato #ebf0b62c BLOCO 02 - 110 Ver Contrato" at bounding box center [380, 580] width 193 height 92
click at [326, 591] on link "Ver Contrato" at bounding box center [351, 599] width 87 height 16
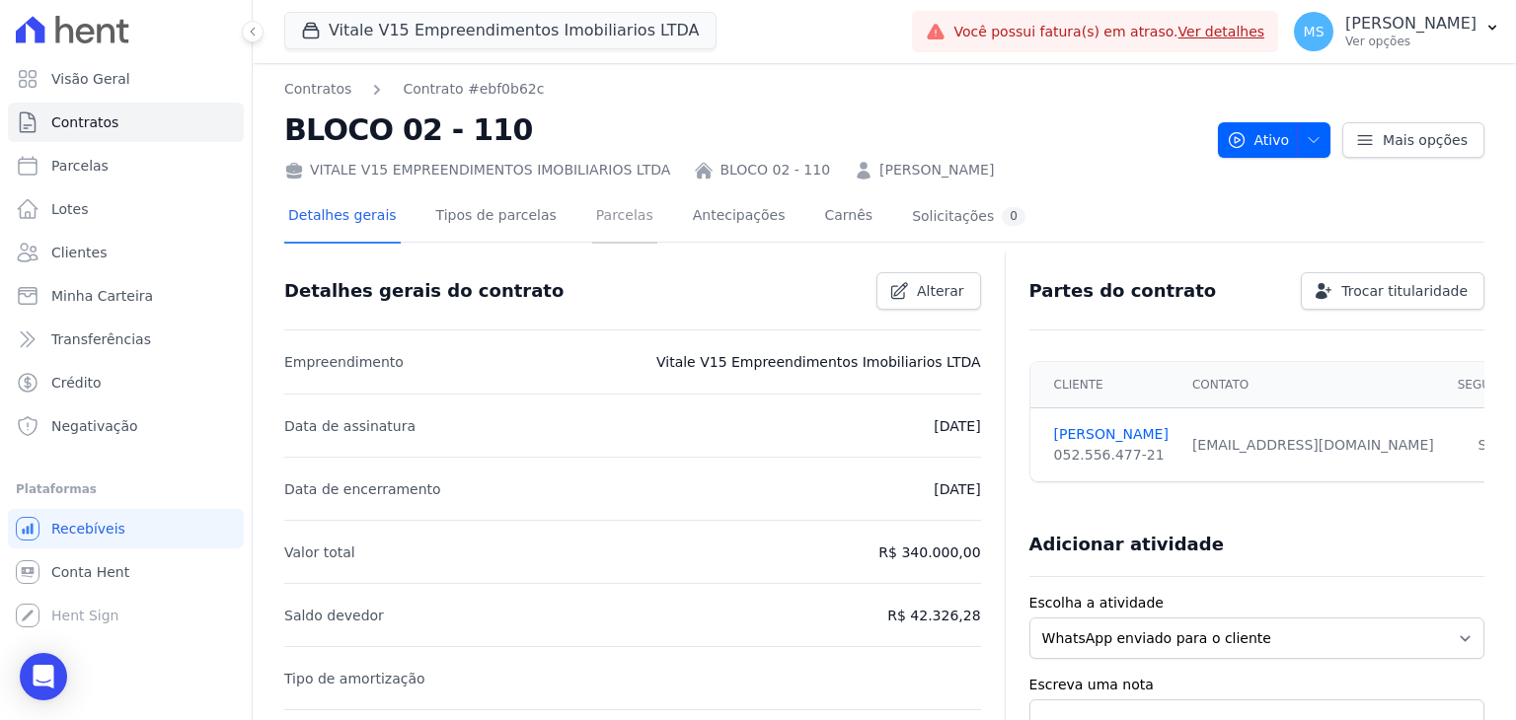
click at [592, 215] on link "Parcelas" at bounding box center [624, 217] width 65 height 52
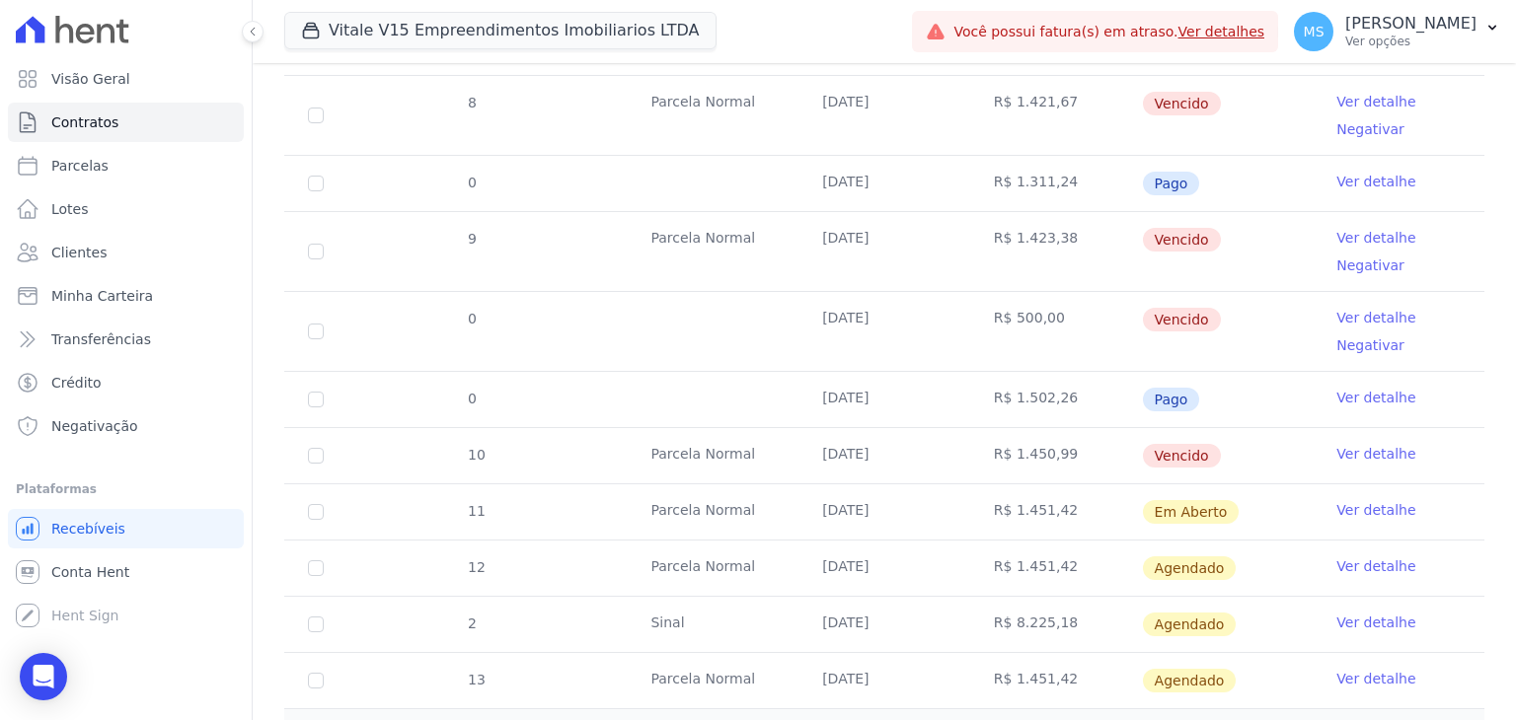
scroll to position [1173, 0]
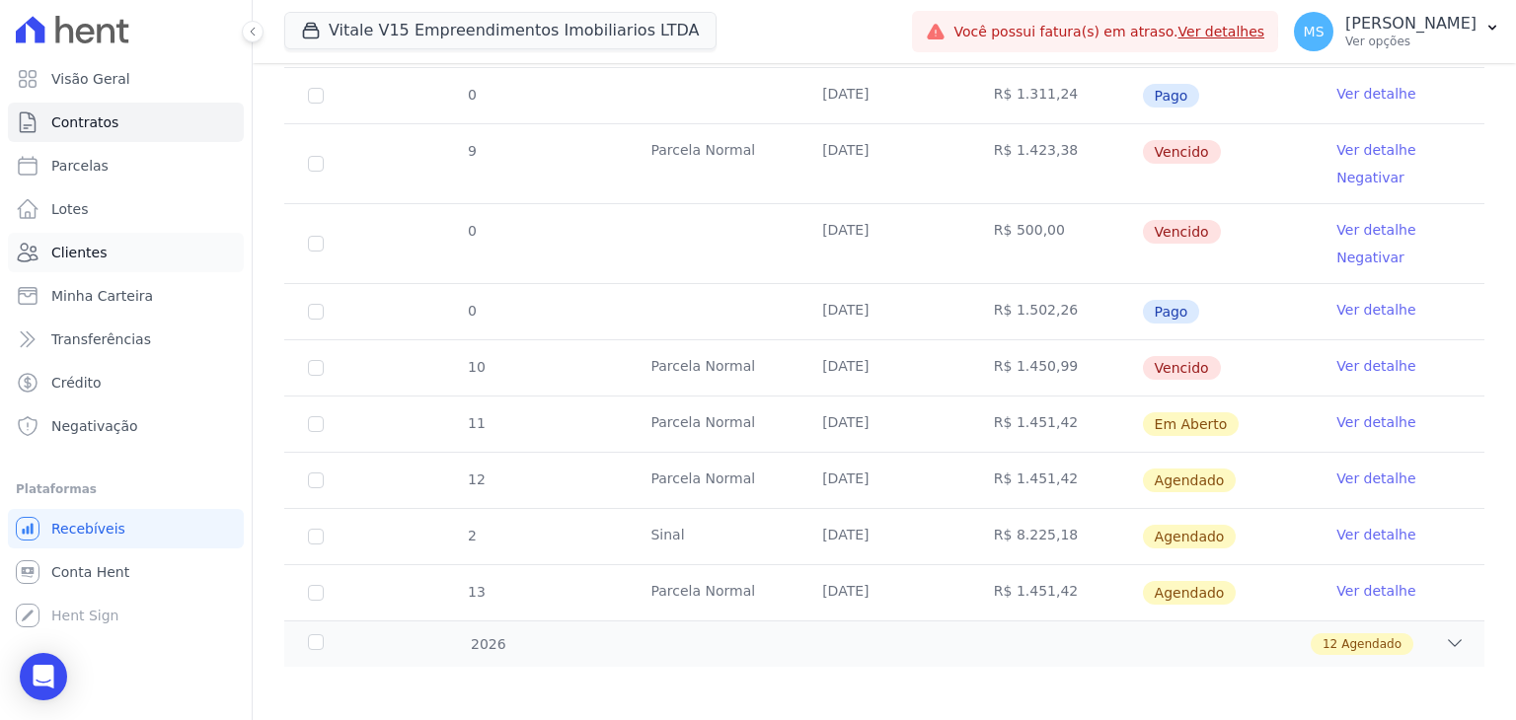
click at [65, 245] on span "Clientes" at bounding box center [78, 253] width 55 height 20
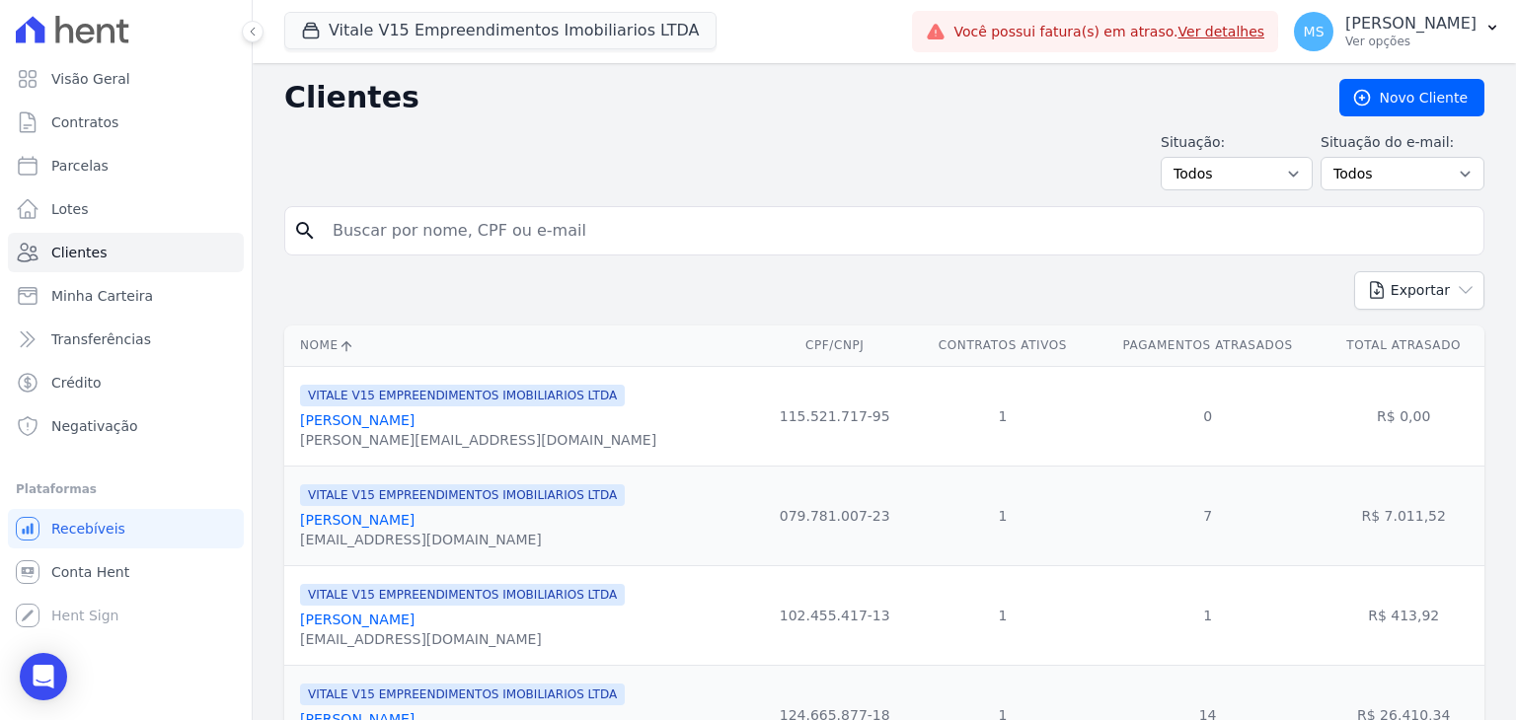
click at [419, 237] on input "search" at bounding box center [898, 230] width 1155 height 39
type input "[PERSON_NAME]"
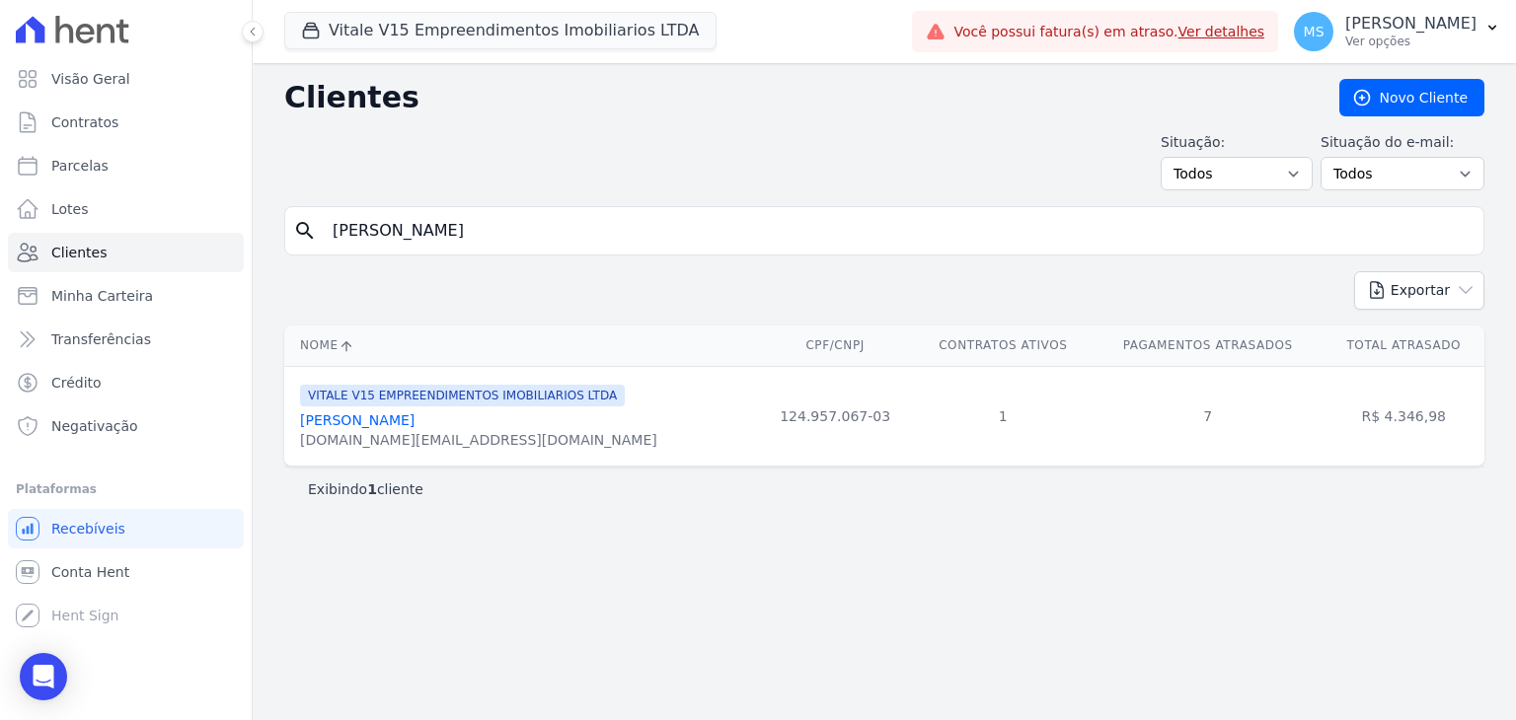
click at [399, 410] on div "[PERSON_NAME]" at bounding box center [478, 420] width 357 height 20
click at [401, 423] on link "[PERSON_NAME]" at bounding box center [357, 420] width 114 height 16
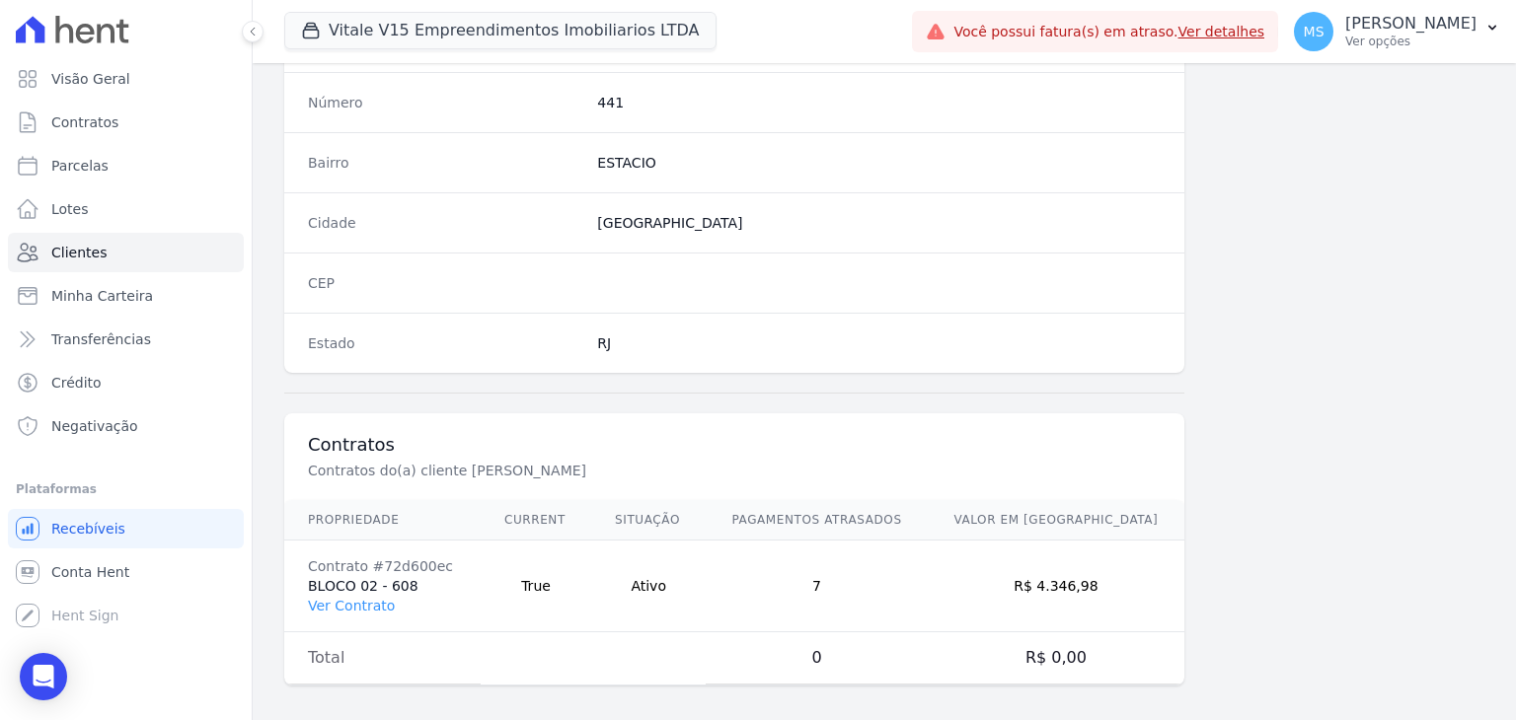
scroll to position [1120, 0]
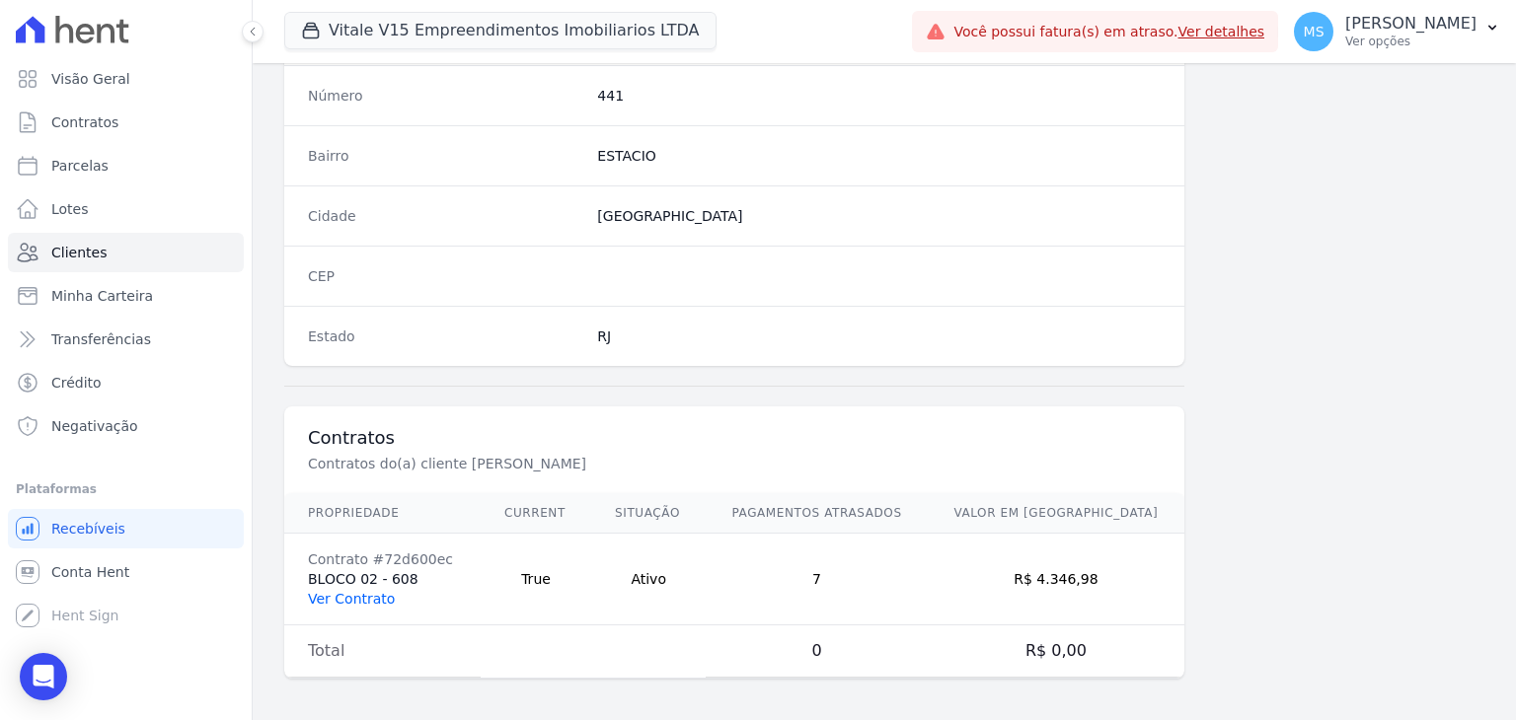
click at [342, 596] on link "Ver Contrato" at bounding box center [351, 599] width 87 height 16
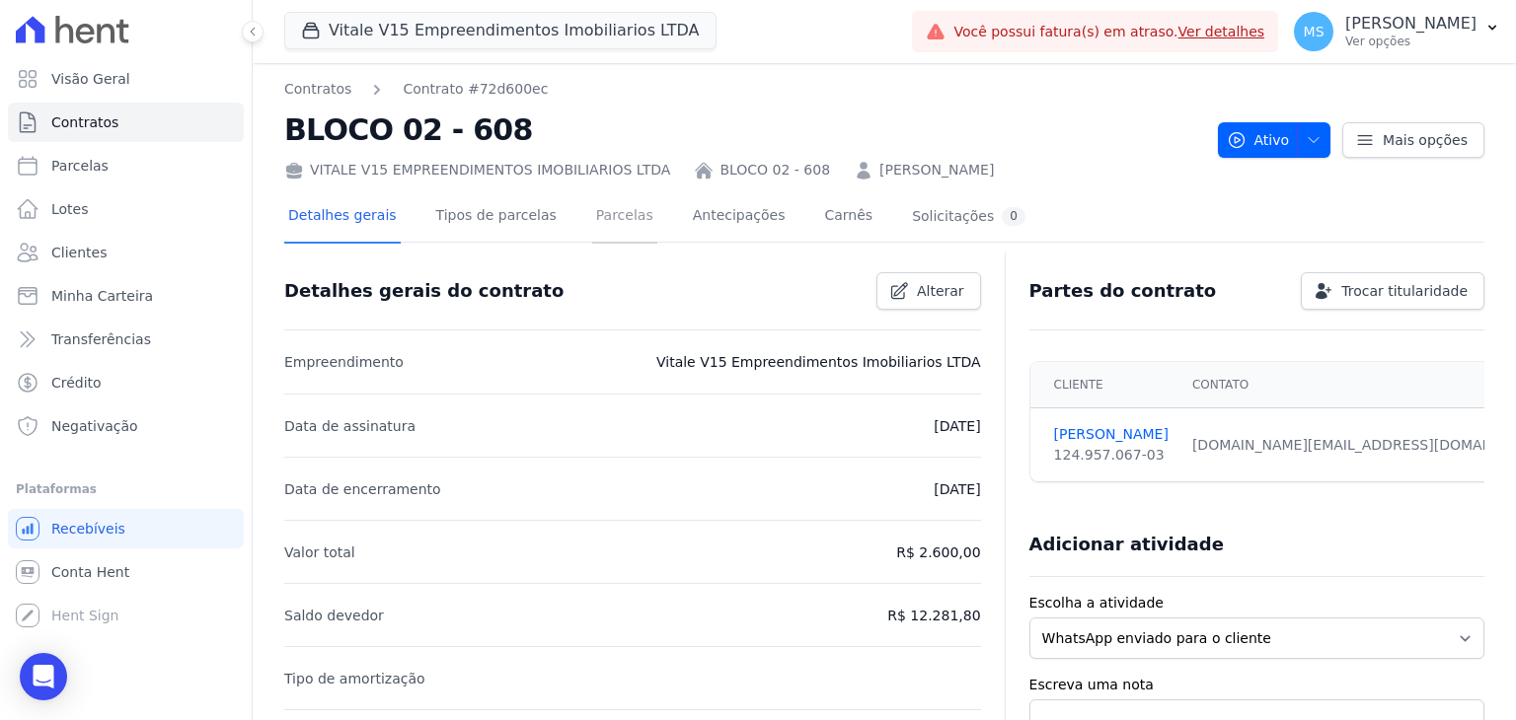
click at [616, 211] on link "Parcelas" at bounding box center [624, 217] width 65 height 52
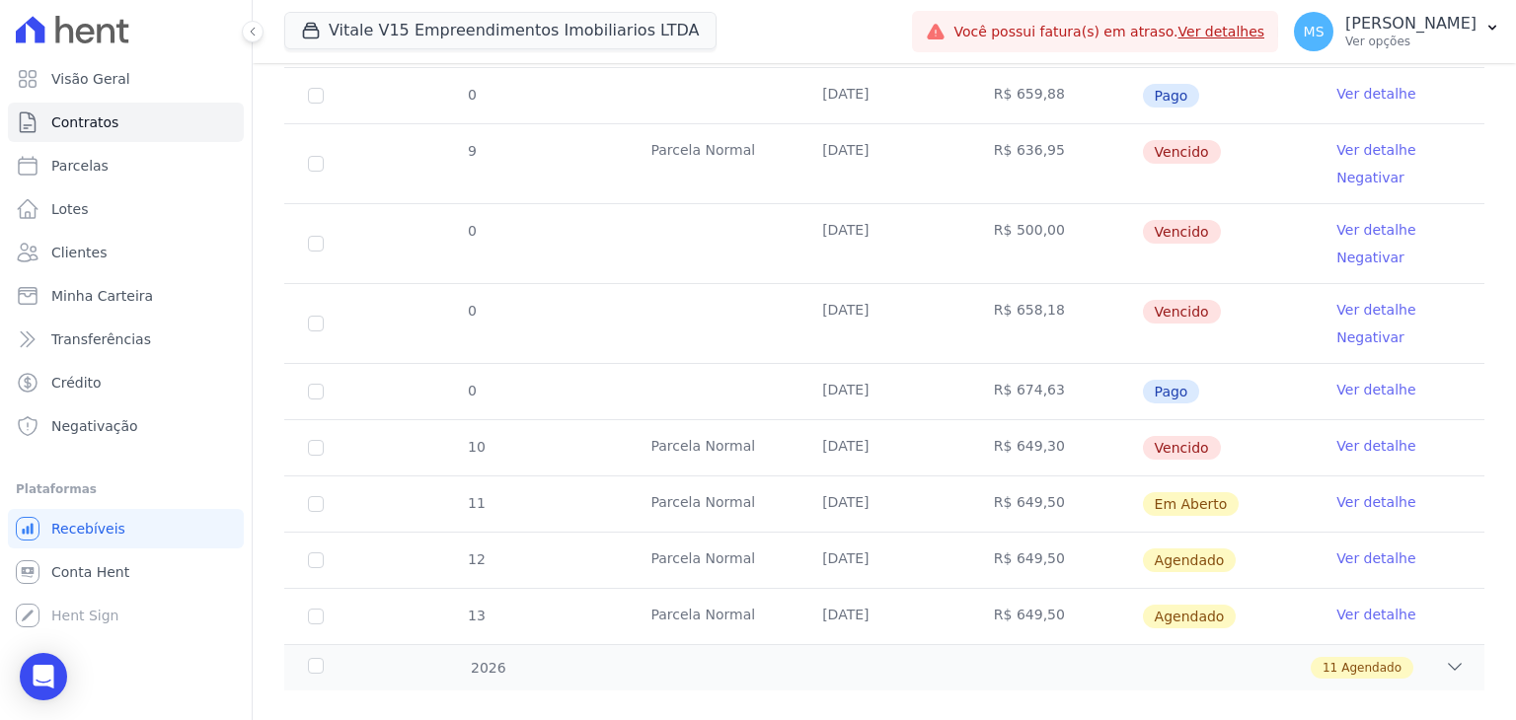
scroll to position [940, 0]
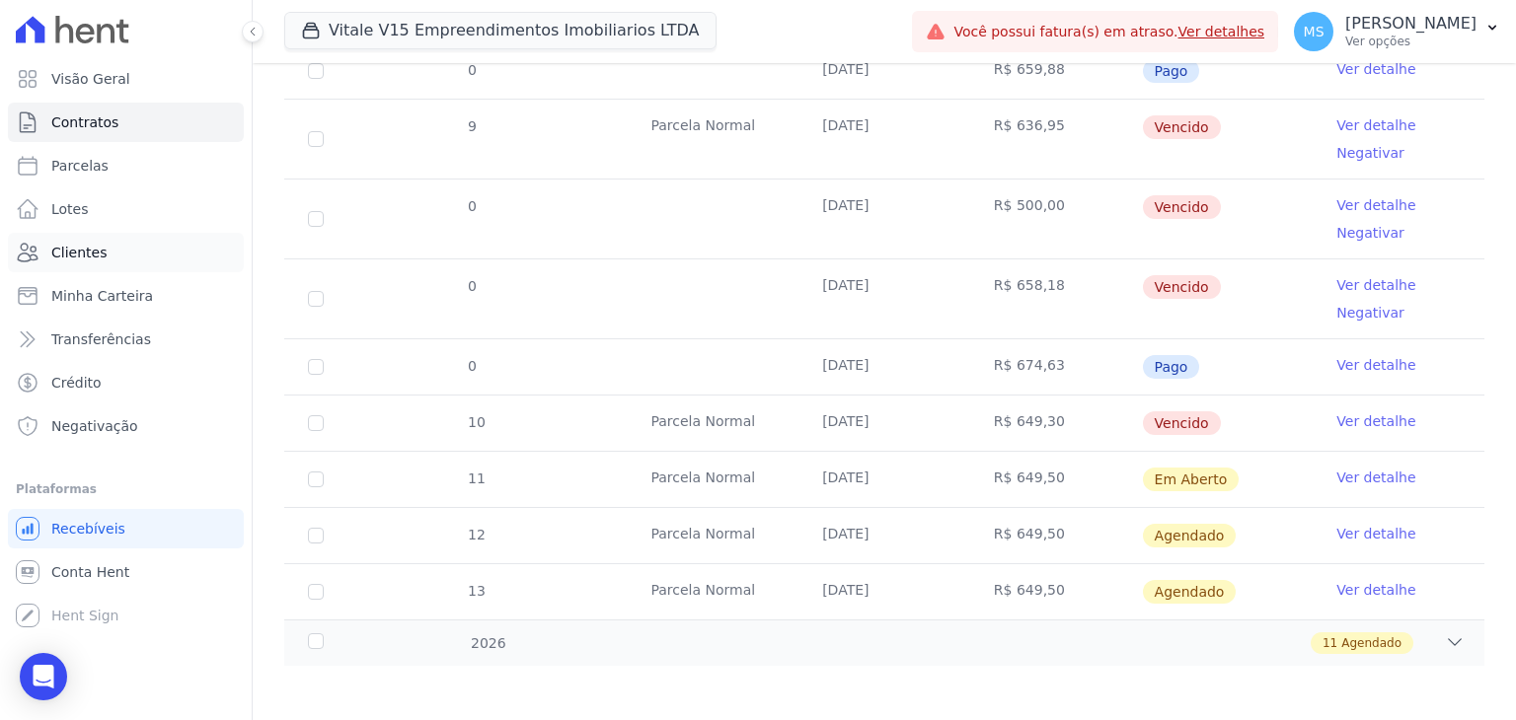
click at [88, 262] on link "Clientes" at bounding box center [126, 252] width 236 height 39
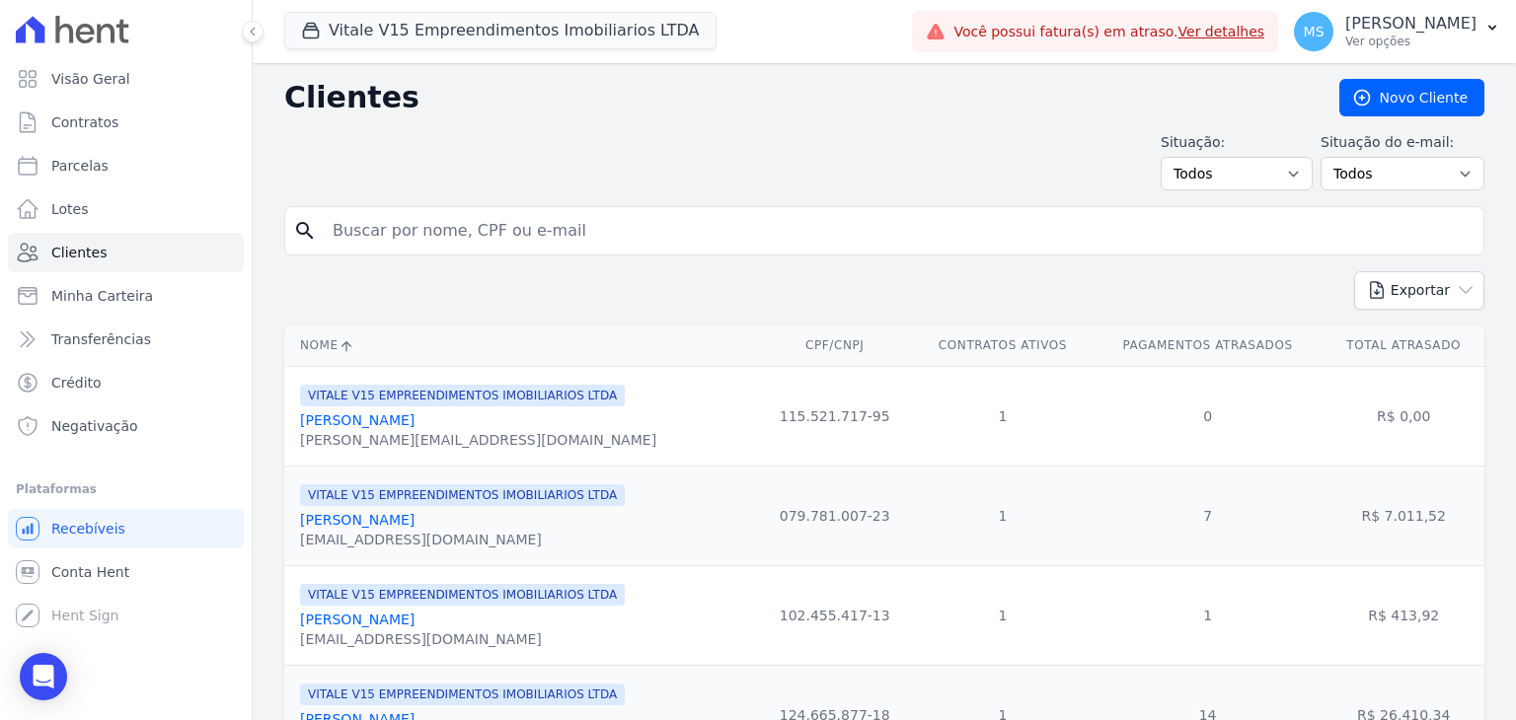
click at [435, 228] on input "search" at bounding box center [898, 230] width 1155 height 39
type input "[PERSON_NAME]"
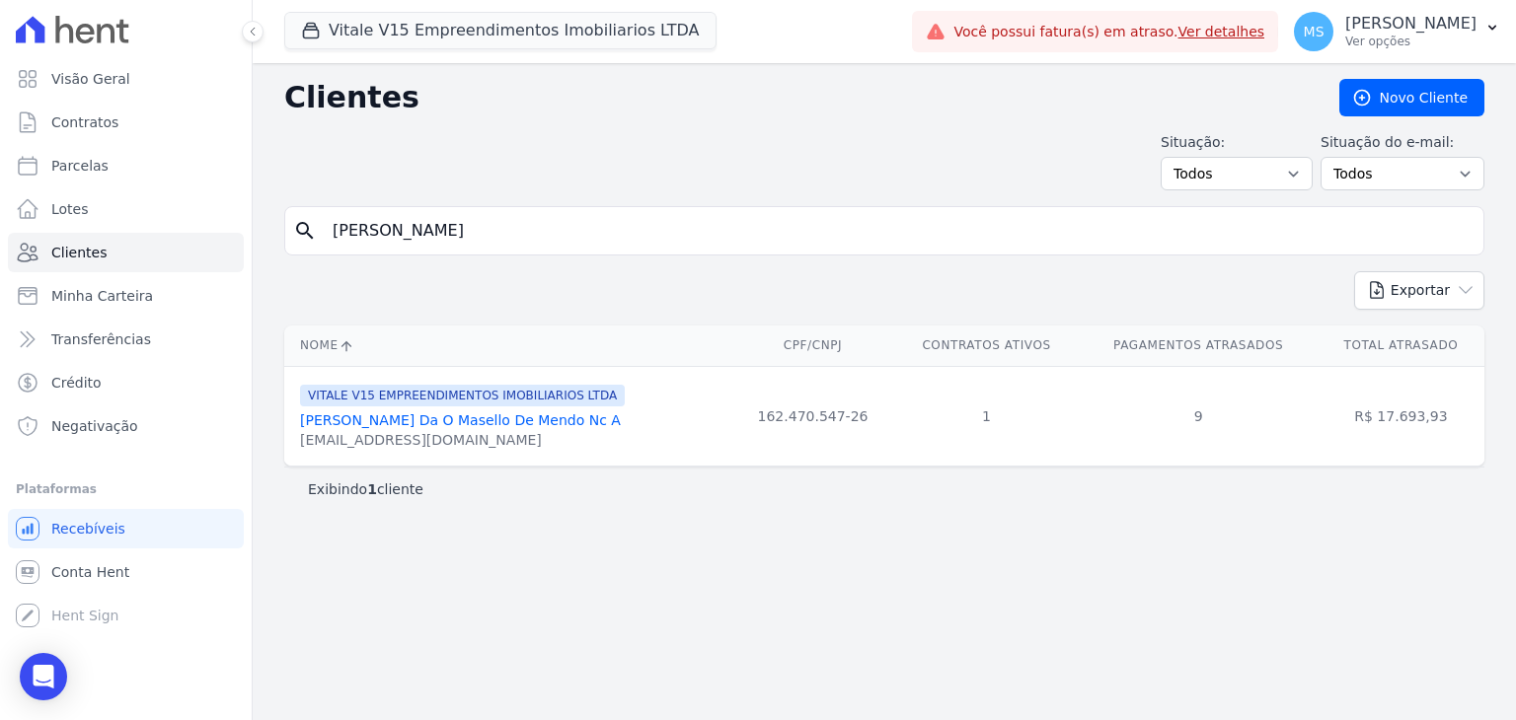
click at [393, 432] on div "[EMAIL_ADDRESS][DOMAIN_NAME]" at bounding box center [462, 440] width 325 height 20
click at [395, 421] on link "[PERSON_NAME] Da O Masello De Mendo Nc A" at bounding box center [460, 420] width 321 height 16
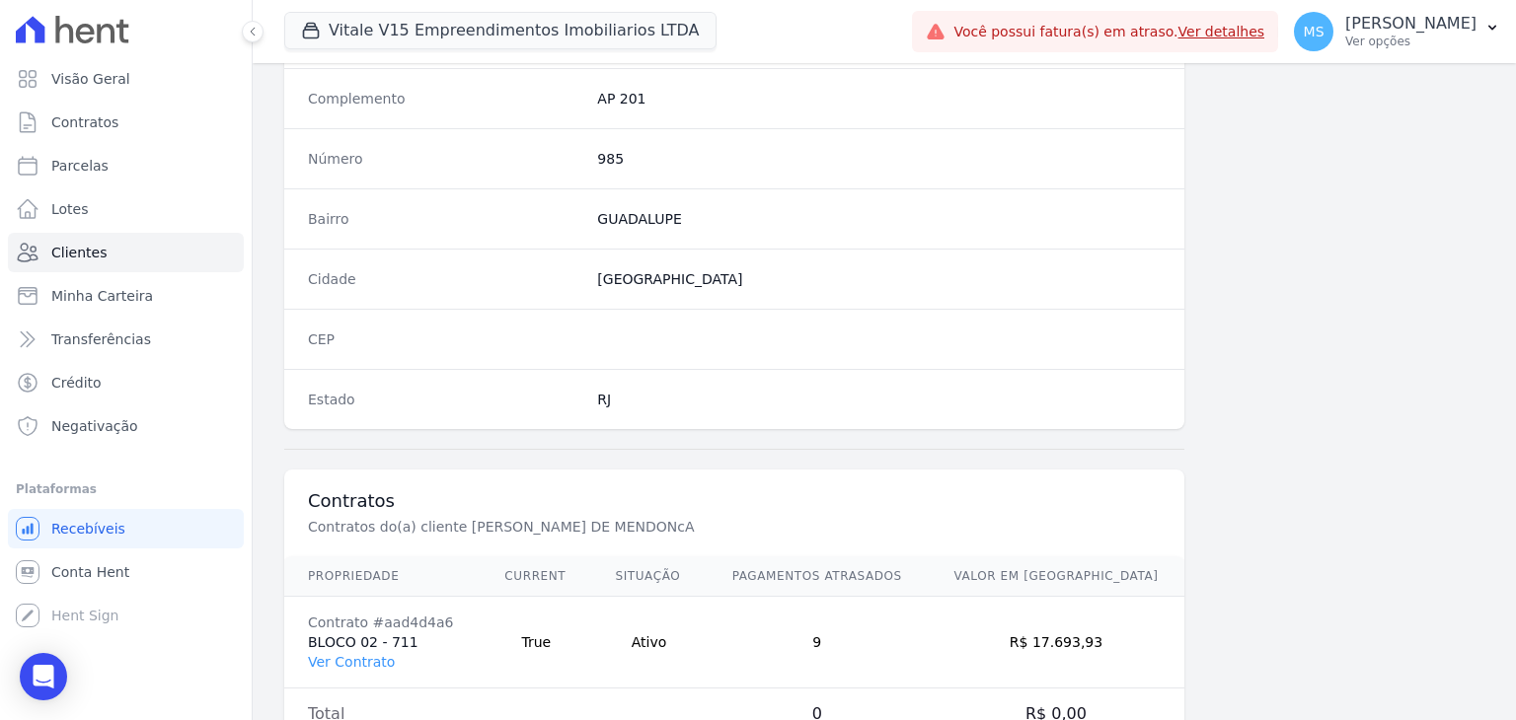
scroll to position [1120, 0]
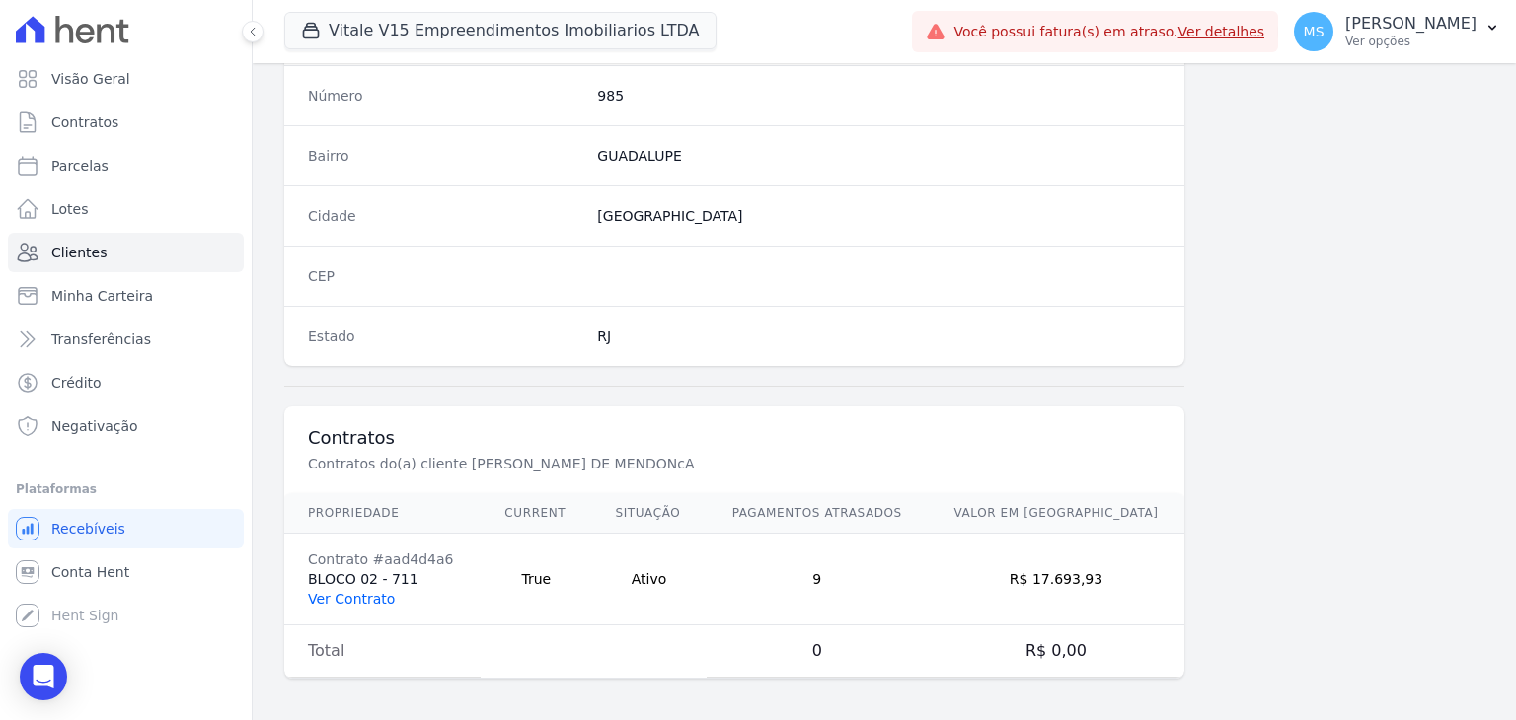
click at [376, 593] on link "Ver Contrato" at bounding box center [351, 599] width 87 height 16
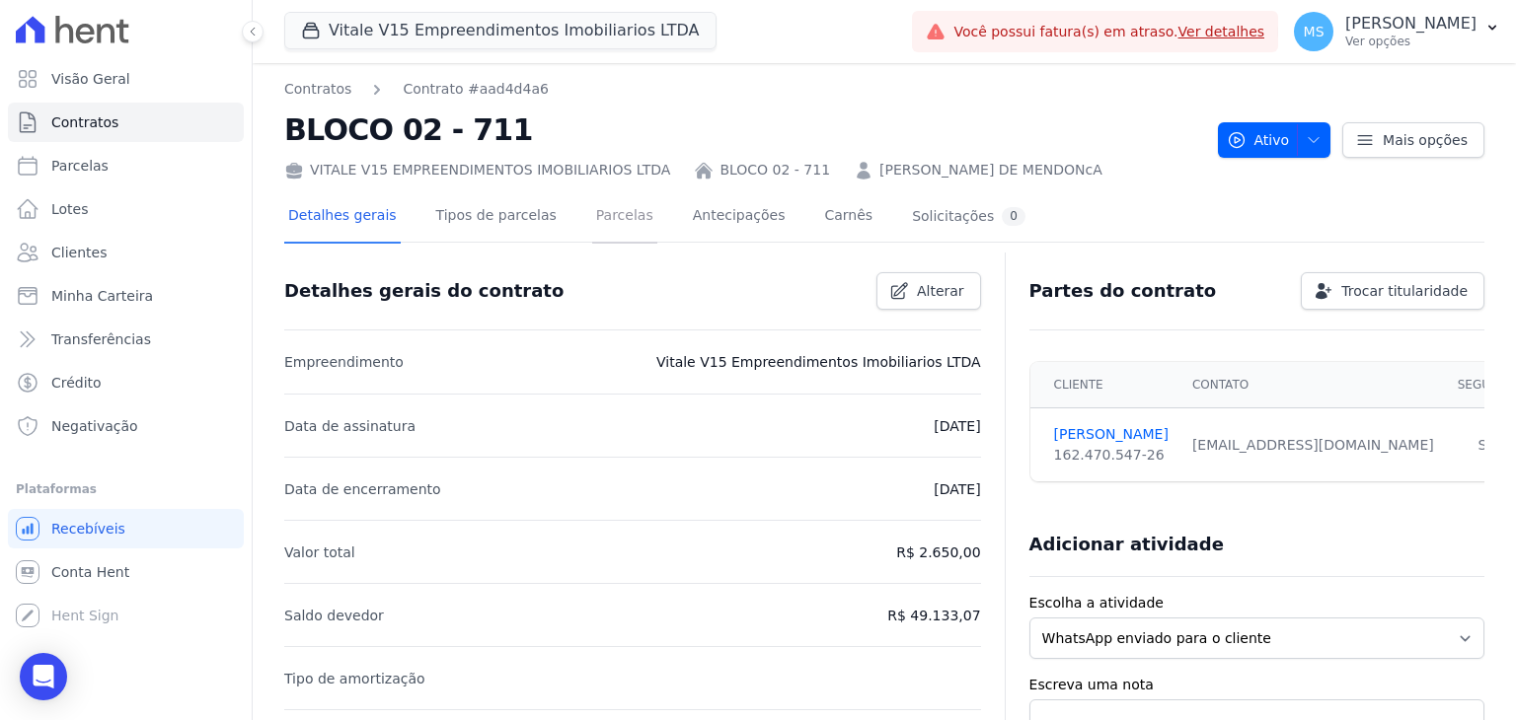
click at [612, 242] on link "Parcelas" at bounding box center [624, 217] width 65 height 52
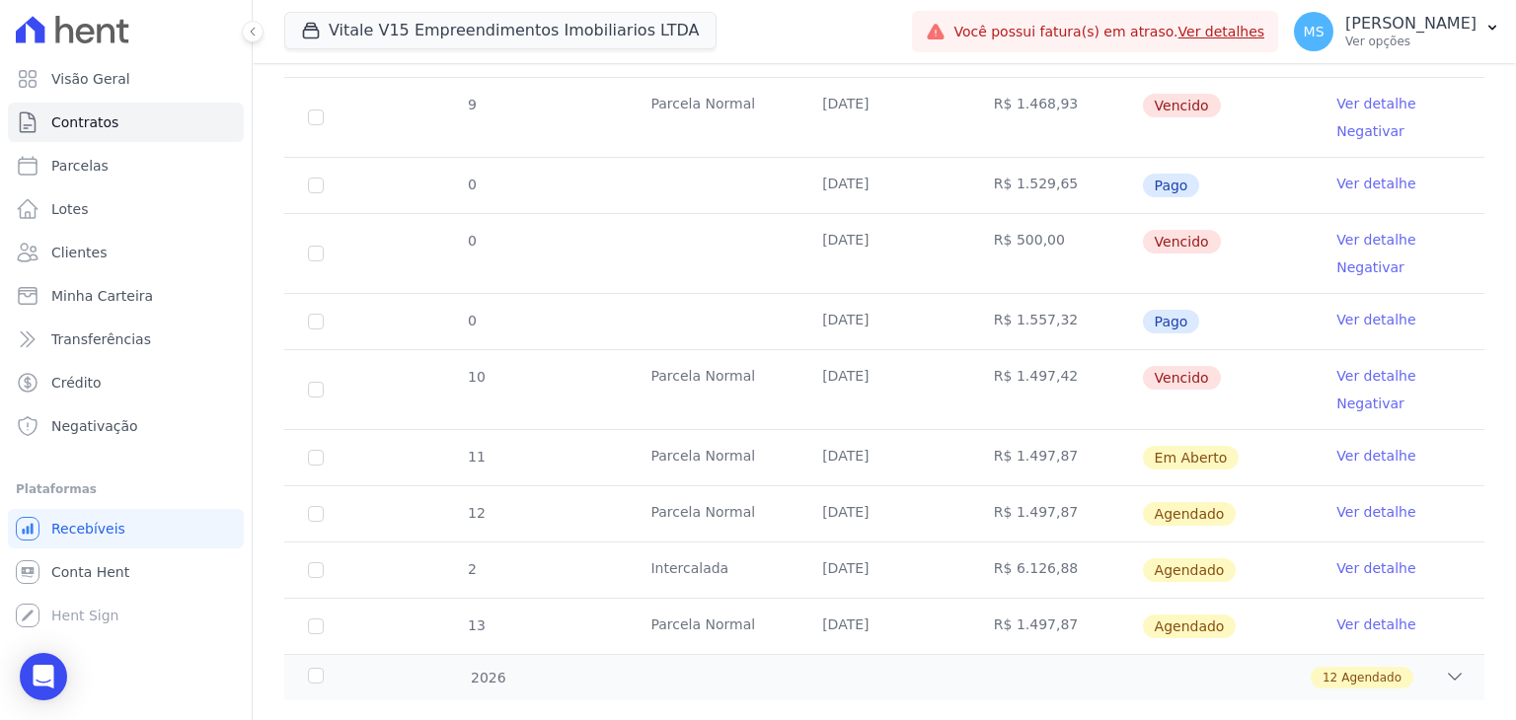
scroll to position [1085, 0]
